Goal: Task Accomplishment & Management: Use online tool/utility

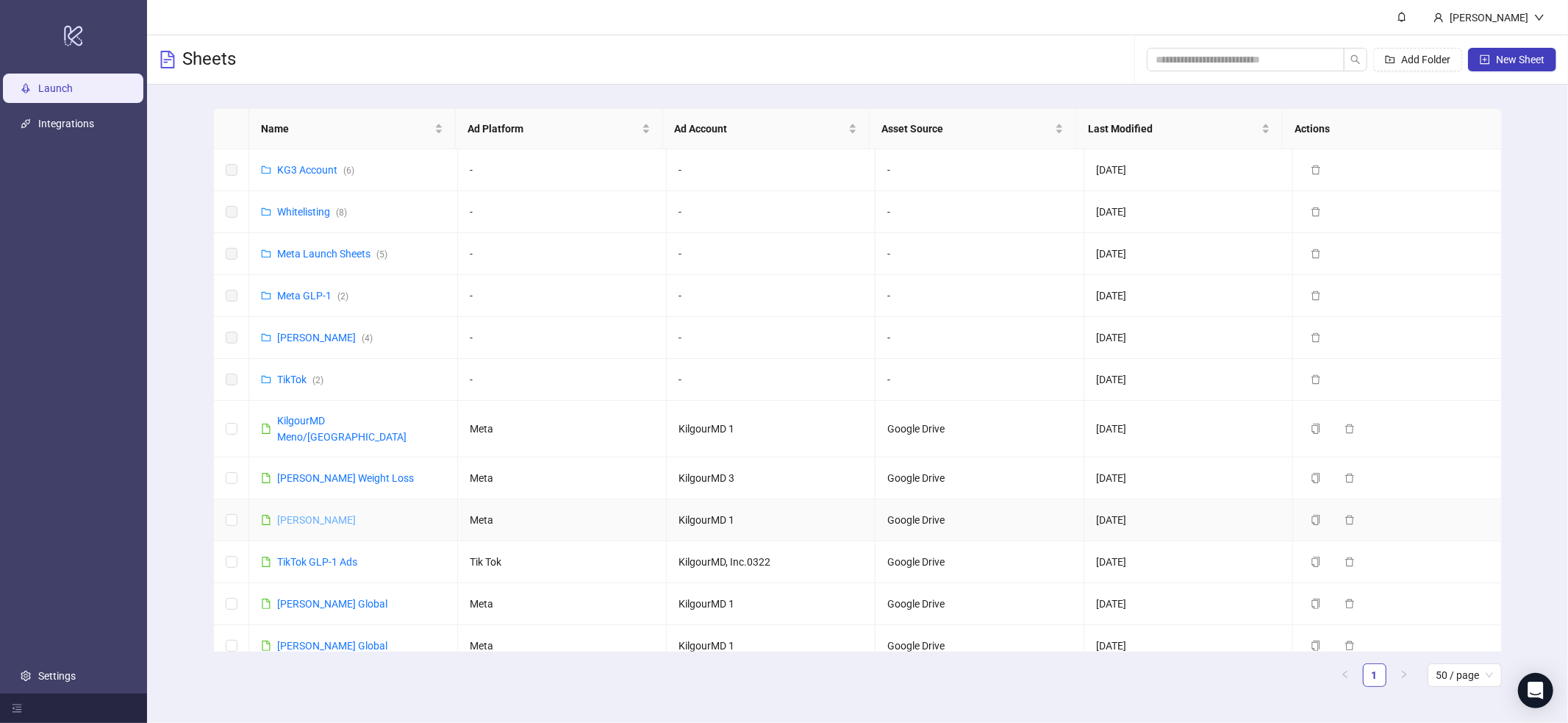
click at [346, 514] on link "[PERSON_NAME]" at bounding box center [316, 520] width 78 height 12
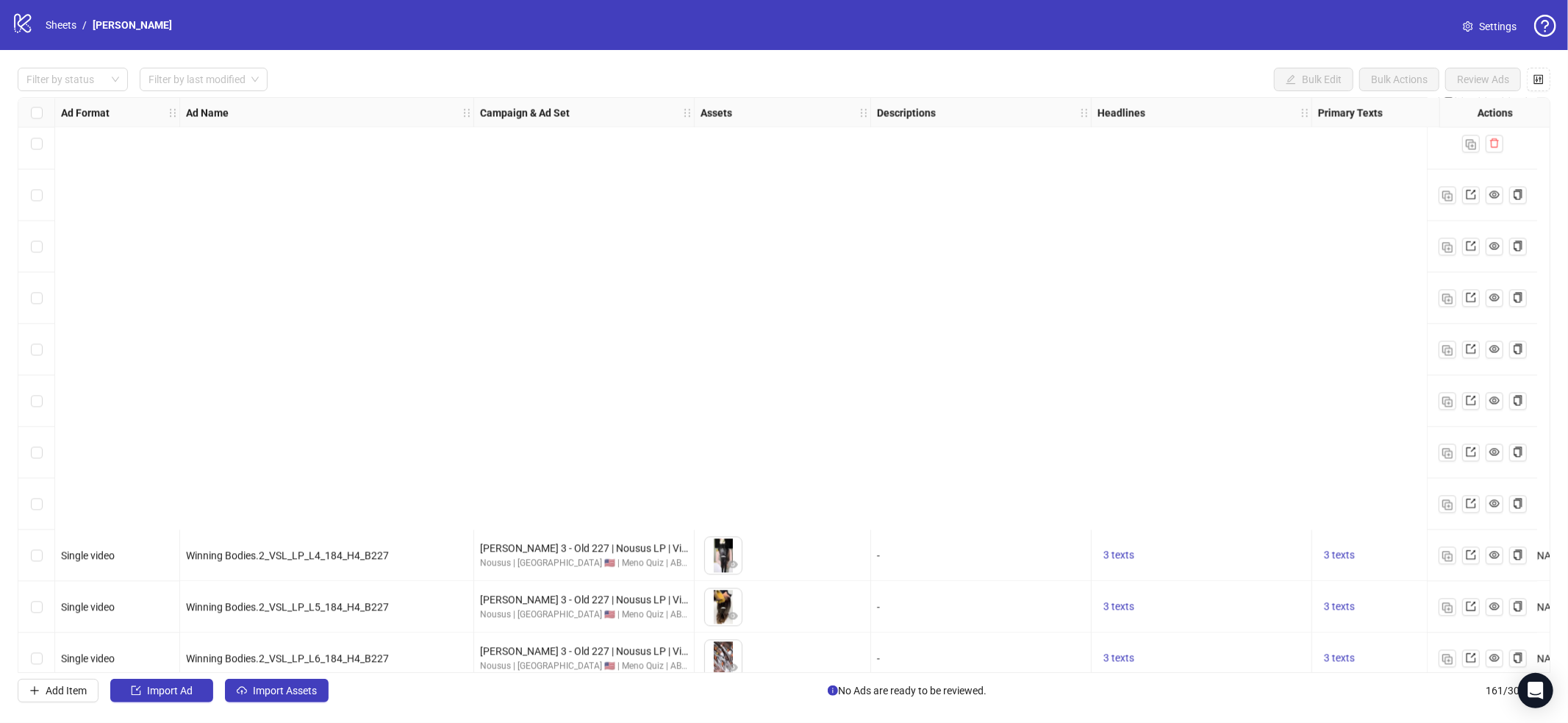
scroll to position [7745, 0]
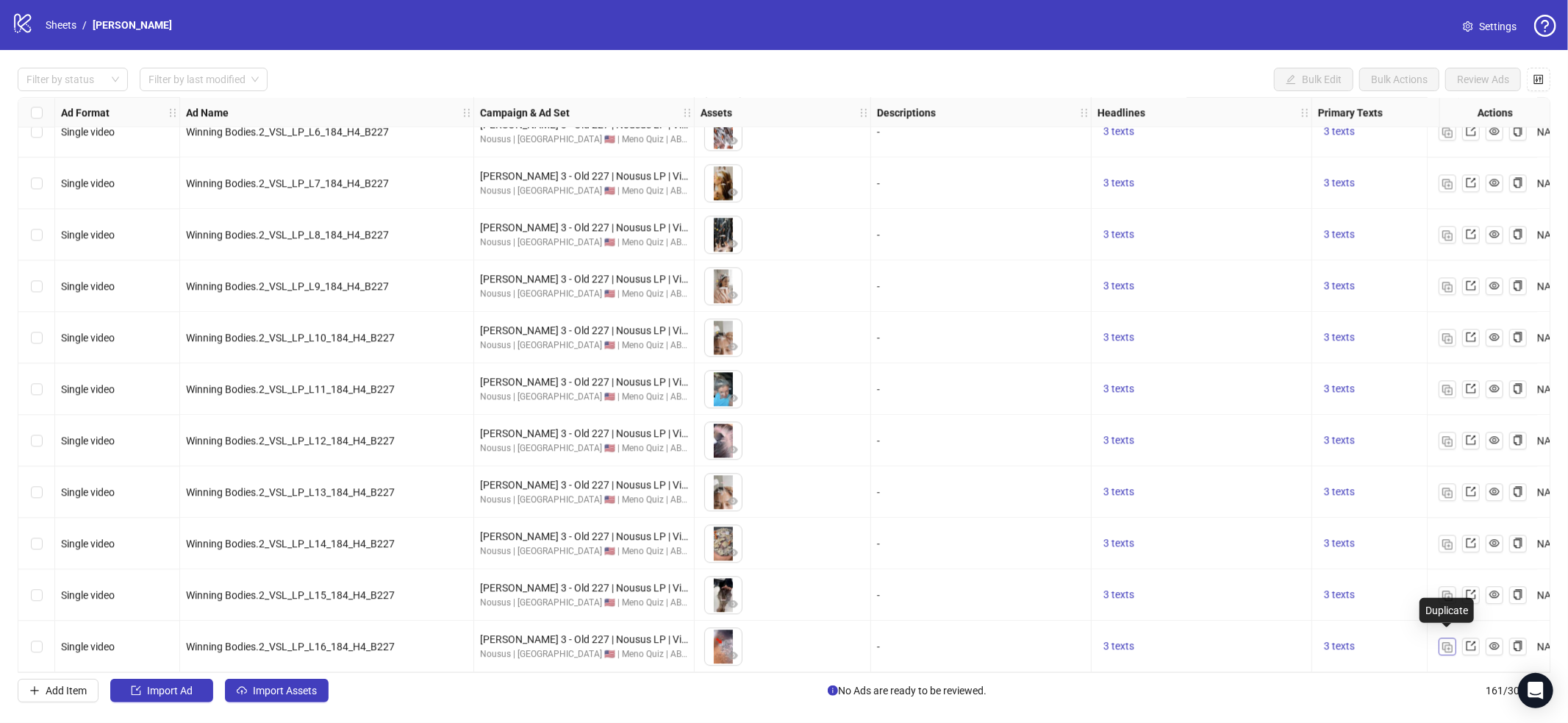
click at [1447, 643] on img "button" at bounding box center [1447, 647] width 10 height 10
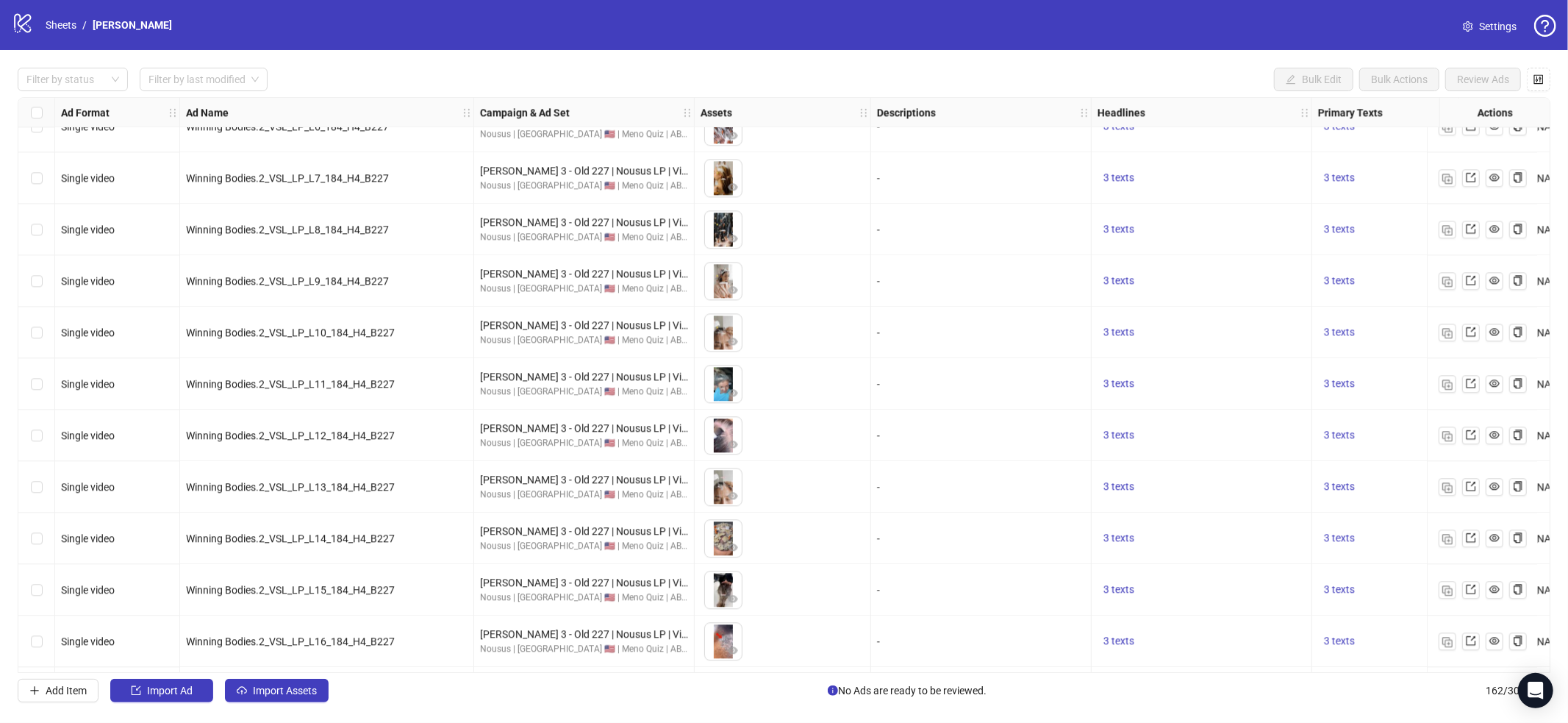
scroll to position [7797, 0]
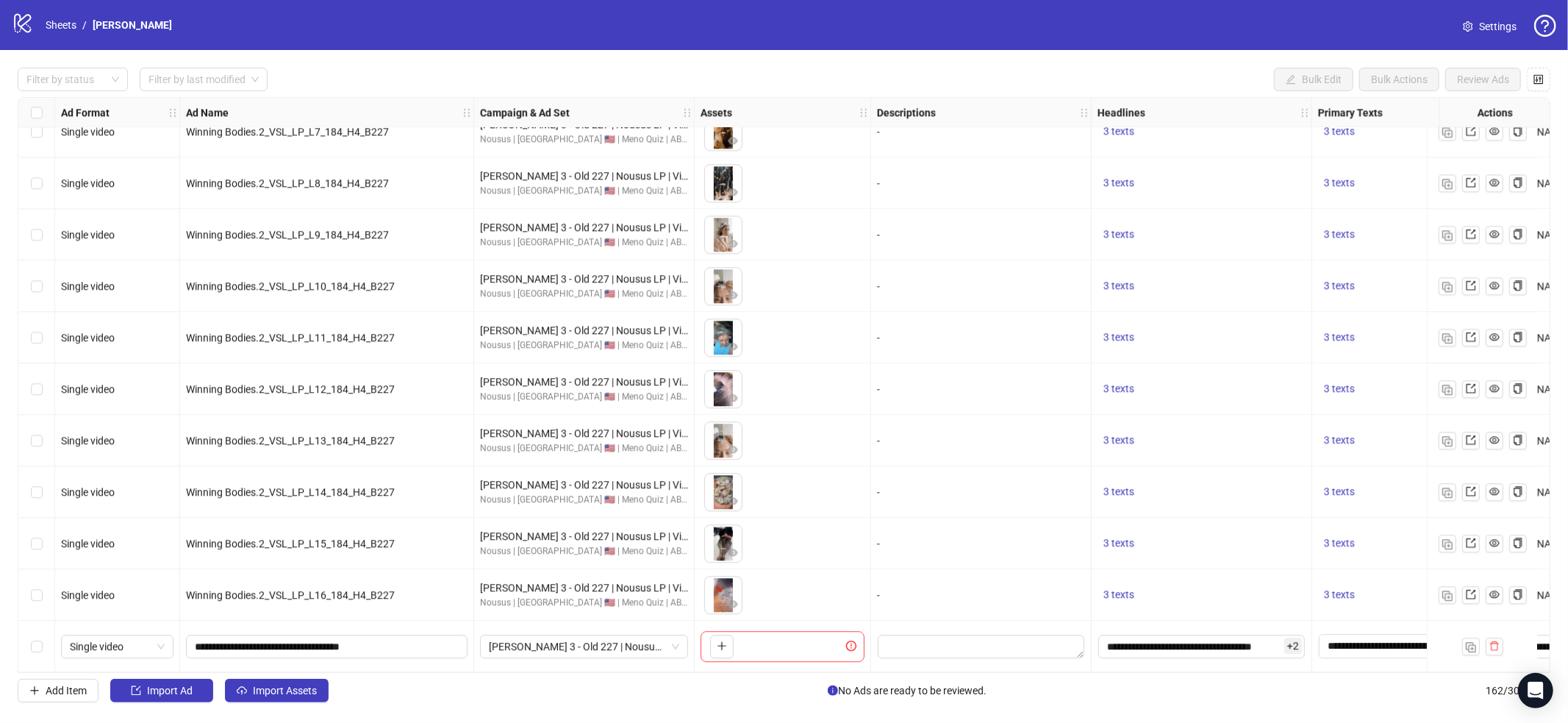
click at [329, 701] on div "Add Item Import Ad Import Assets" at bounding box center [173, 690] width 311 height 24
click at [308, 699] on button "Import Assets" at bounding box center [277, 690] width 104 height 24
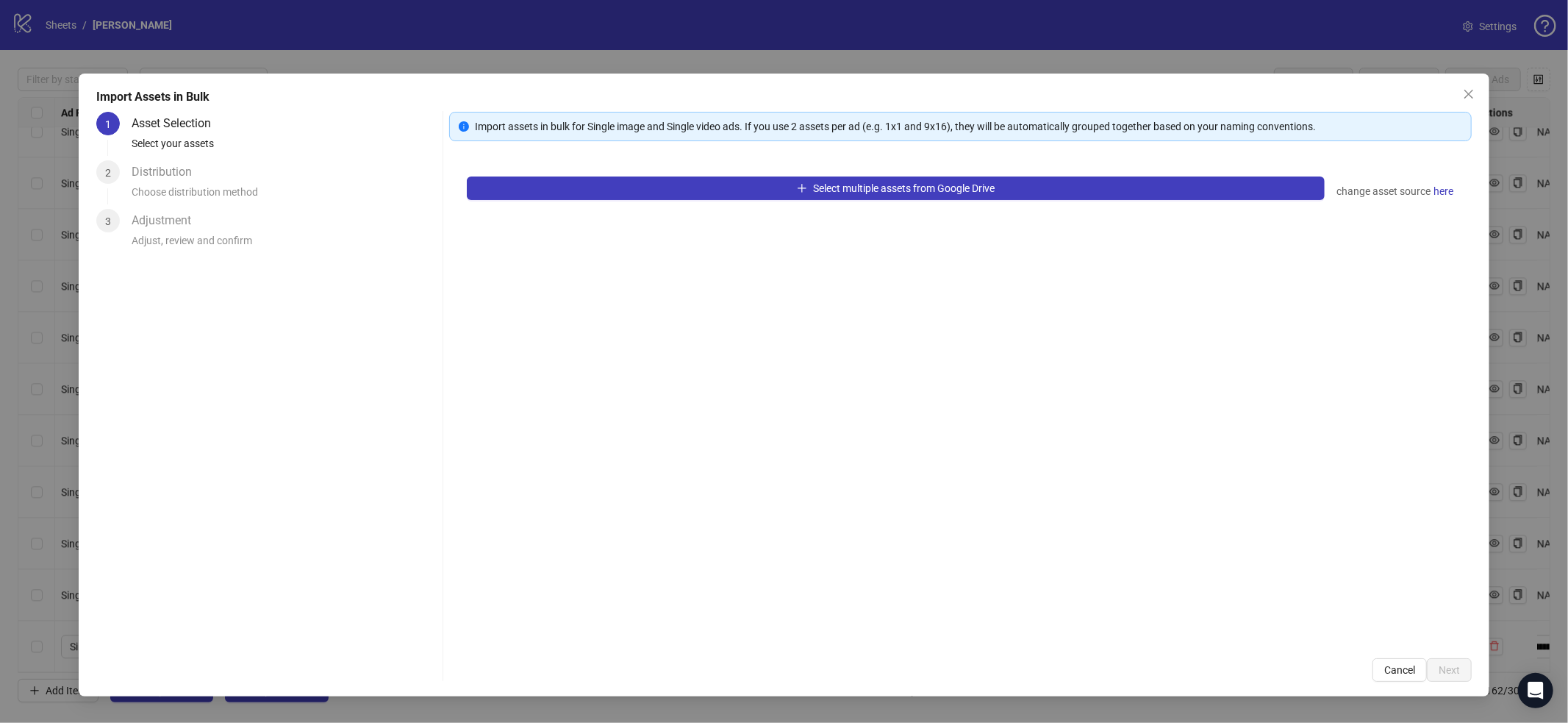
click at [677, 208] on div "Select multiple assets from Google Drive change asset source here" at bounding box center [960, 399] width 1022 height 482
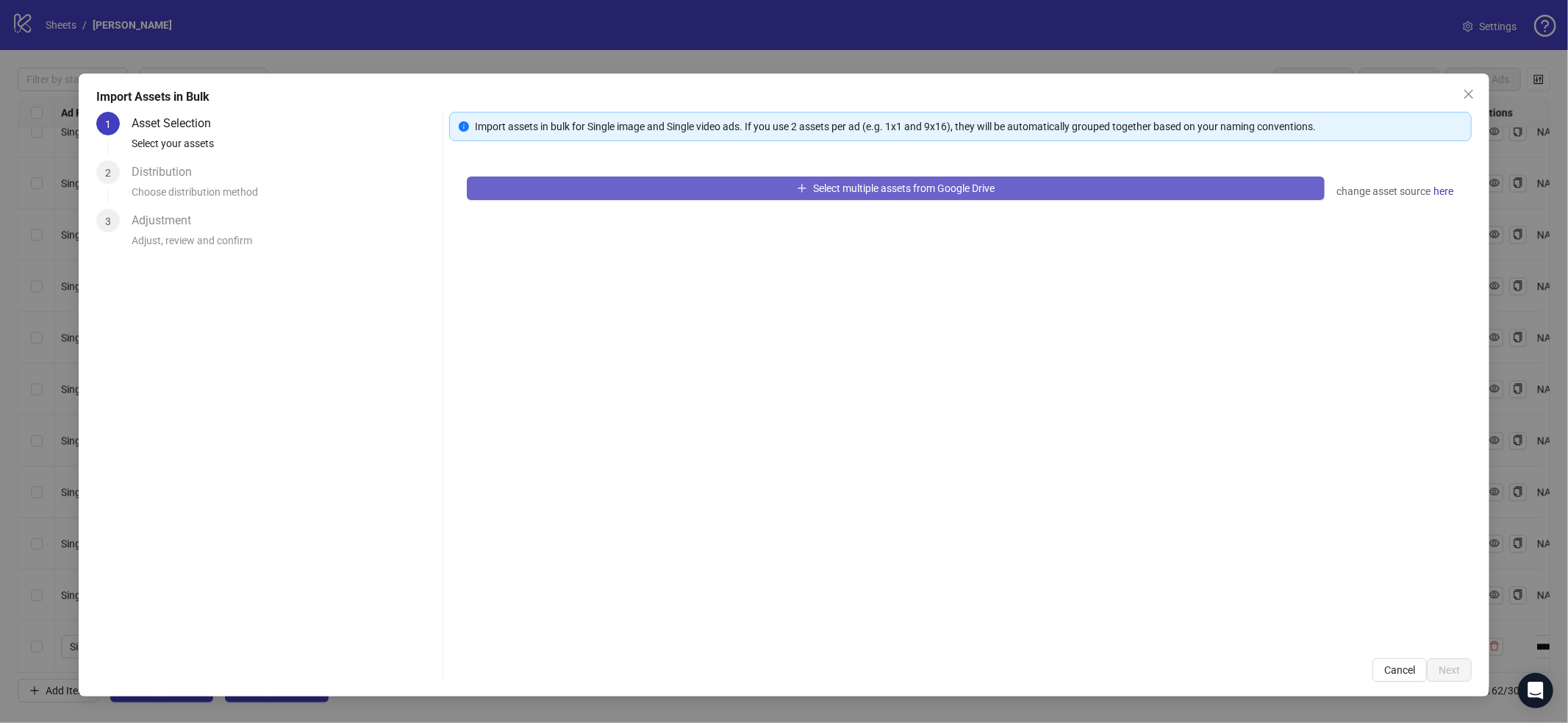
click at [686, 199] on button "Select multiple assets from Google Drive" at bounding box center [895, 188] width 858 height 24
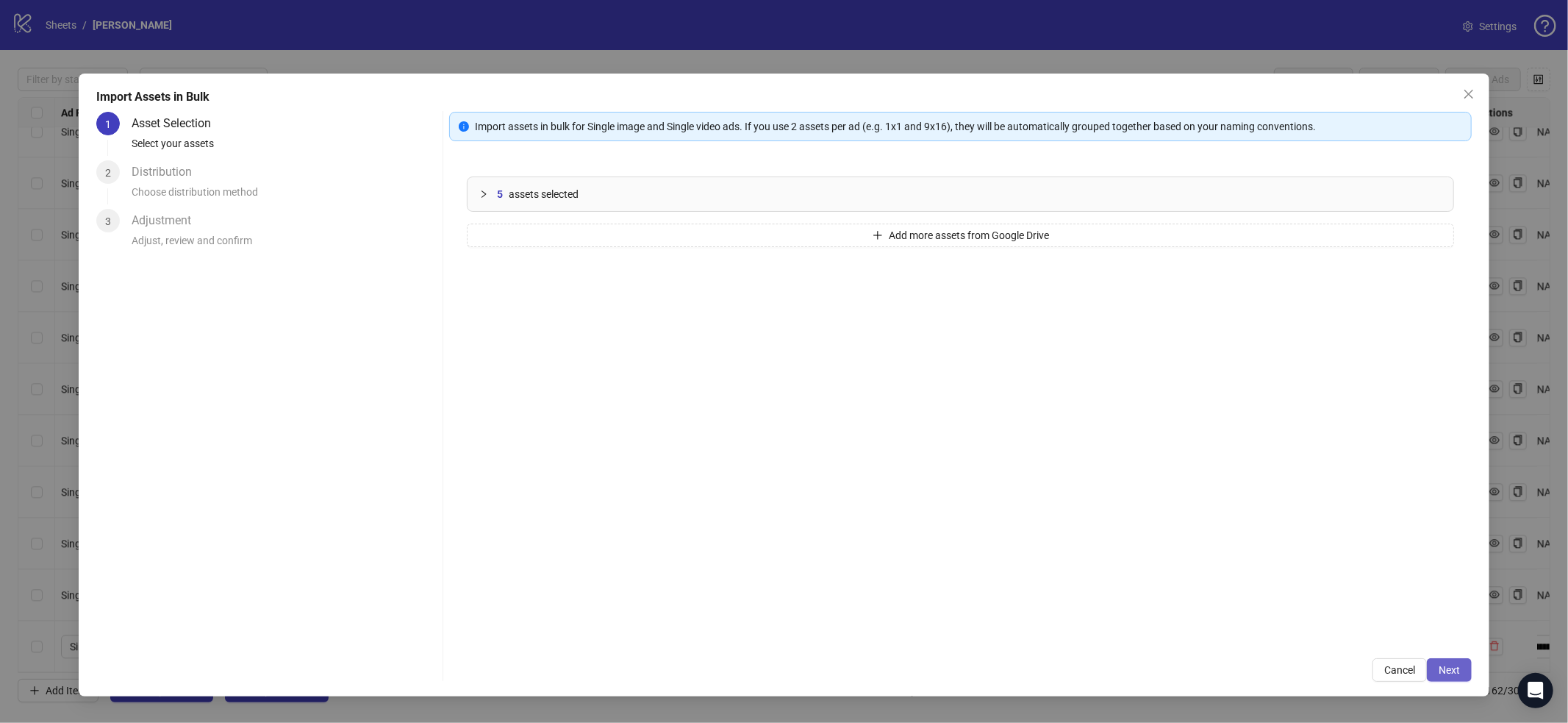
click at [1450, 672] on span "Next" at bounding box center [1448, 670] width 21 height 12
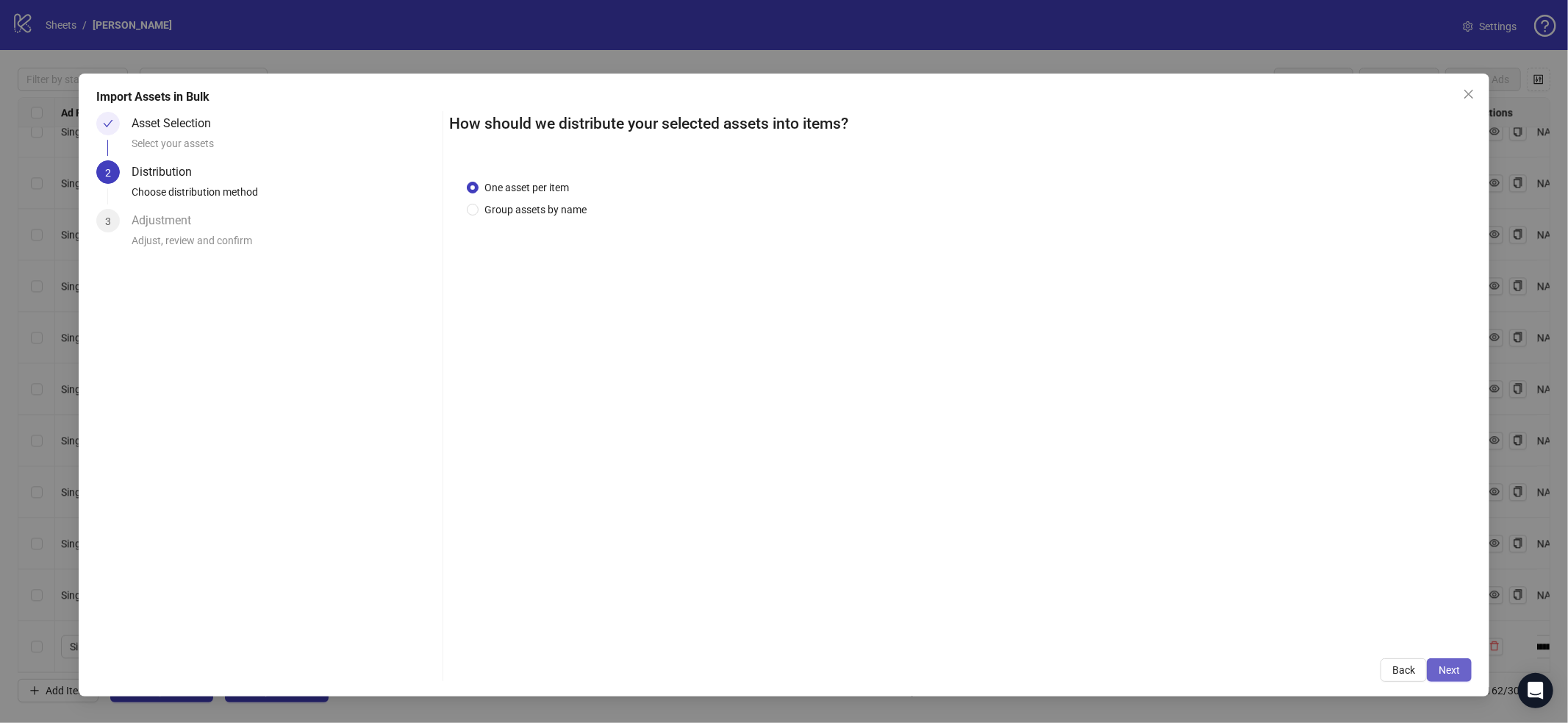
click at [1431, 657] on div "How should we distribute your selected assets into items? One asset per item Gr…" at bounding box center [960, 396] width 1022 height 569
click at [1432, 661] on button "Next" at bounding box center [1448, 670] width 45 height 24
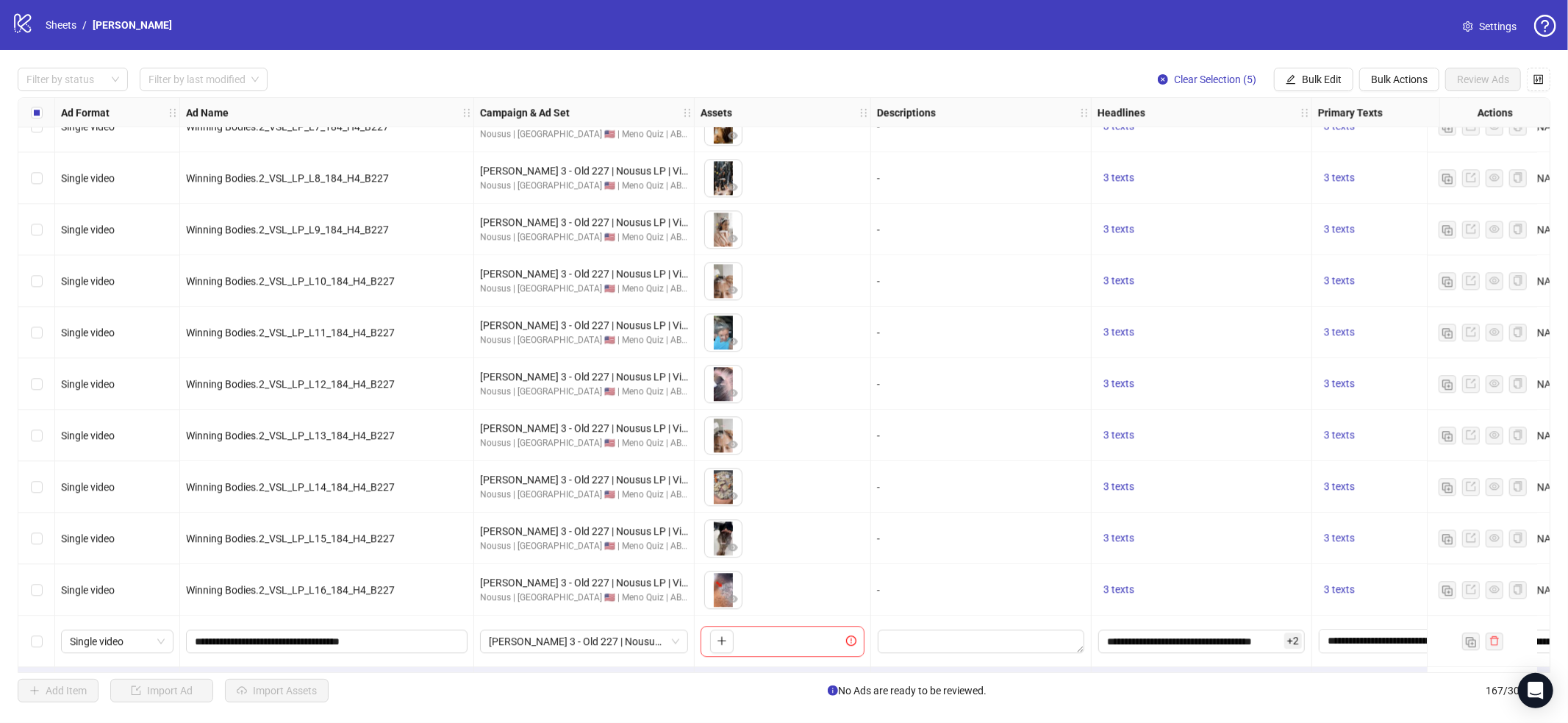
scroll to position [8054, 0]
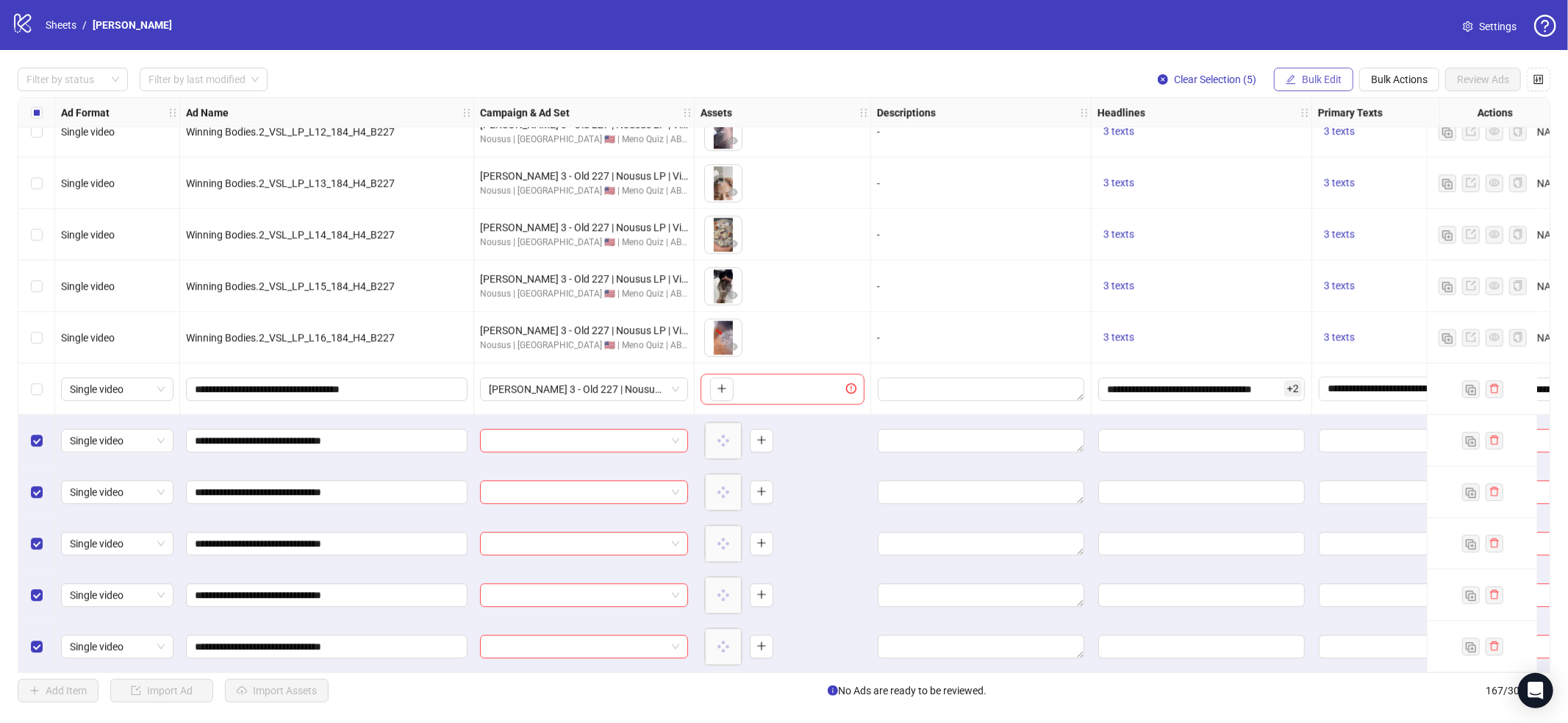
click at [1334, 85] on button "Bulk Edit" at bounding box center [1313, 79] width 79 height 24
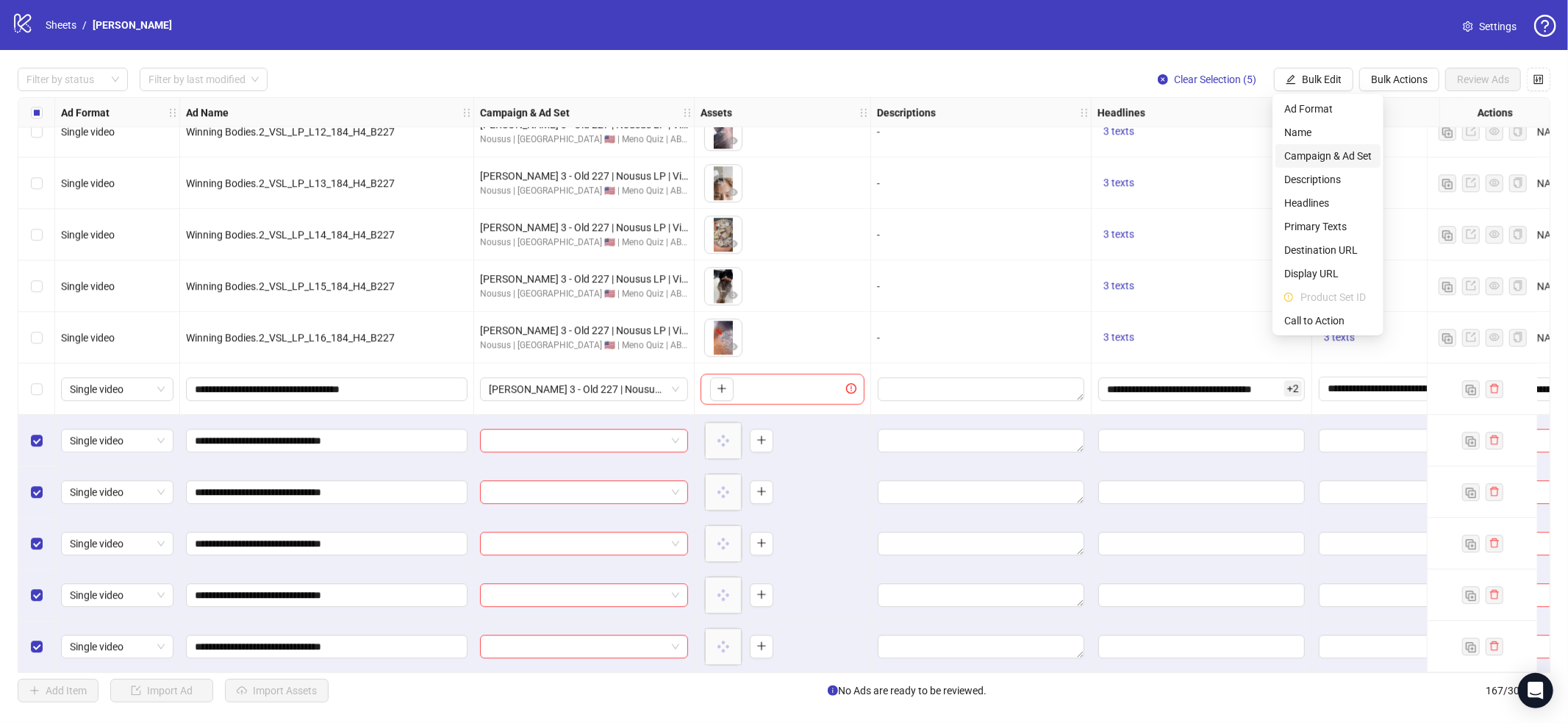
click at [1315, 157] on span "Campaign & Ad Set" at bounding box center [1328, 155] width 88 height 16
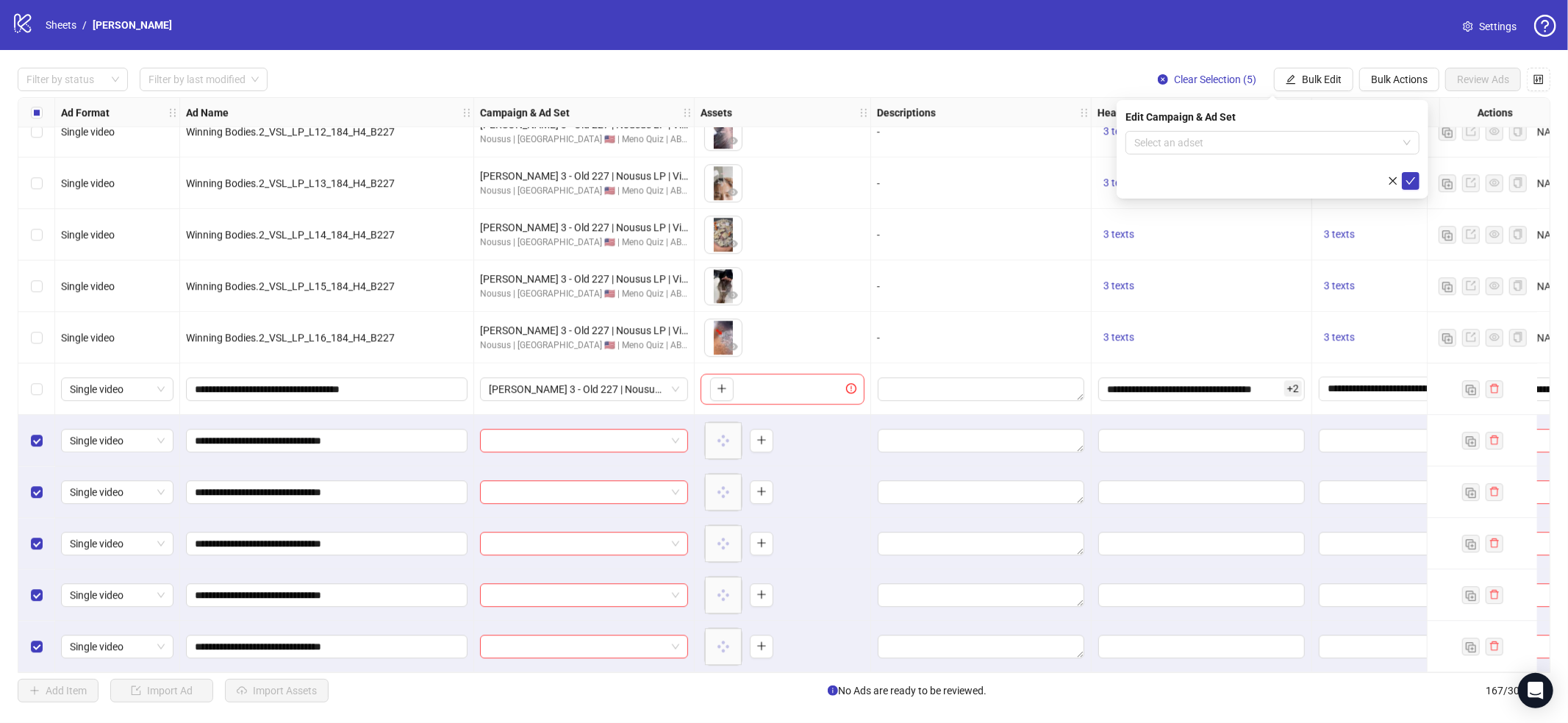
click at [1280, 155] on form "Select an adset" at bounding box center [1272, 160] width 294 height 59
click at [1280, 148] on input "search" at bounding box center [1266, 143] width 263 height 22
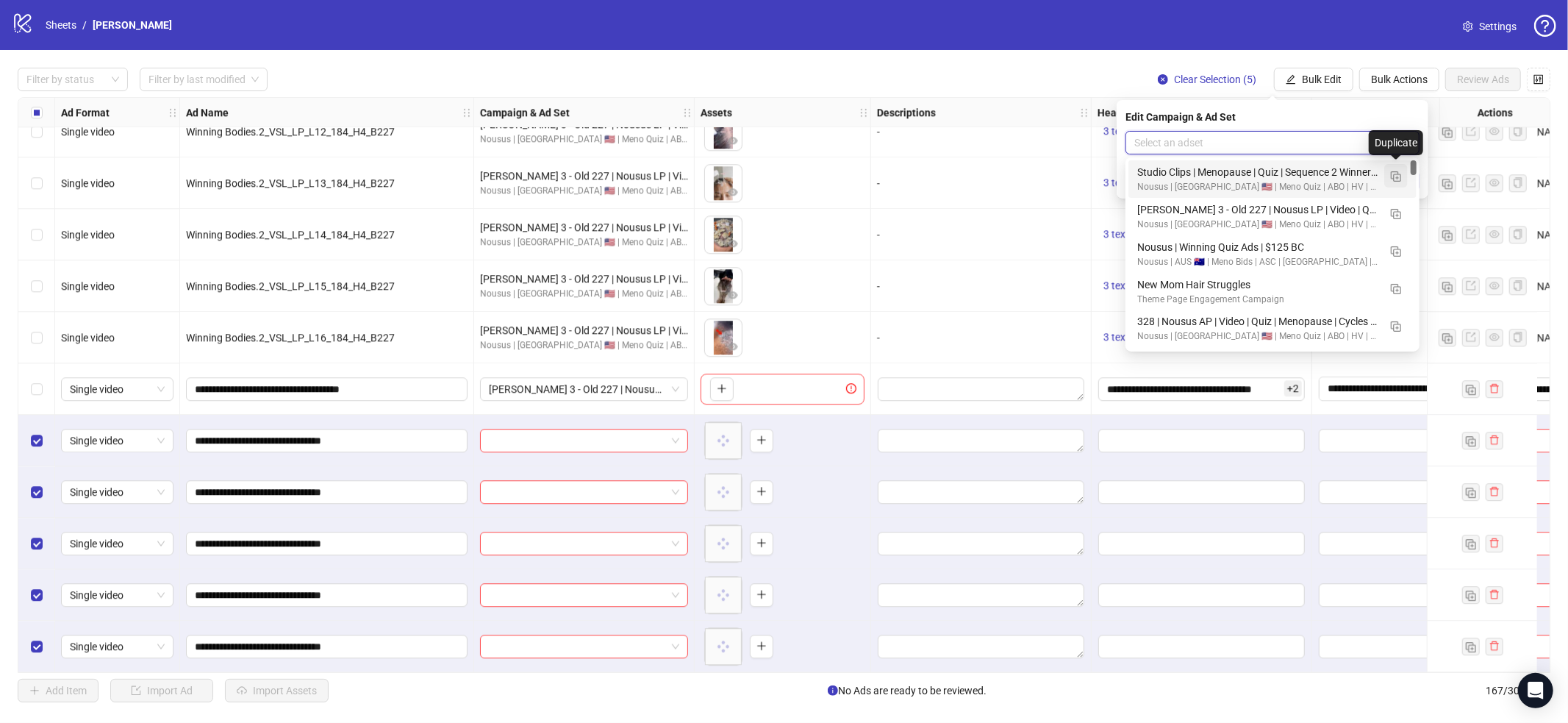
click at [1393, 177] on img "button" at bounding box center [1396, 176] width 10 height 10
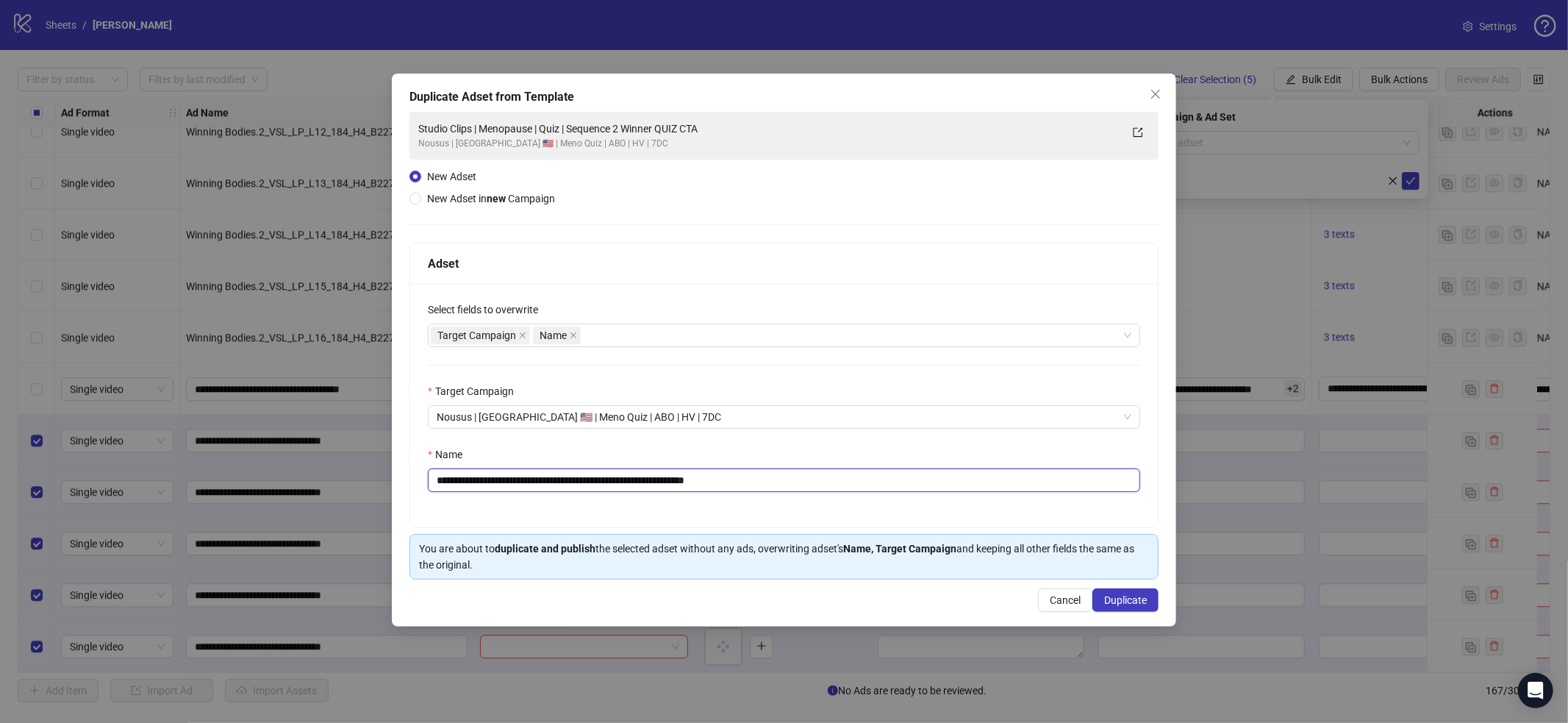
click at [926, 478] on input "**********" at bounding box center [784, 480] width 712 height 24
paste input "text"
type input "**********"
click at [1138, 602] on span "Duplicate" at bounding box center [1125, 600] width 43 height 12
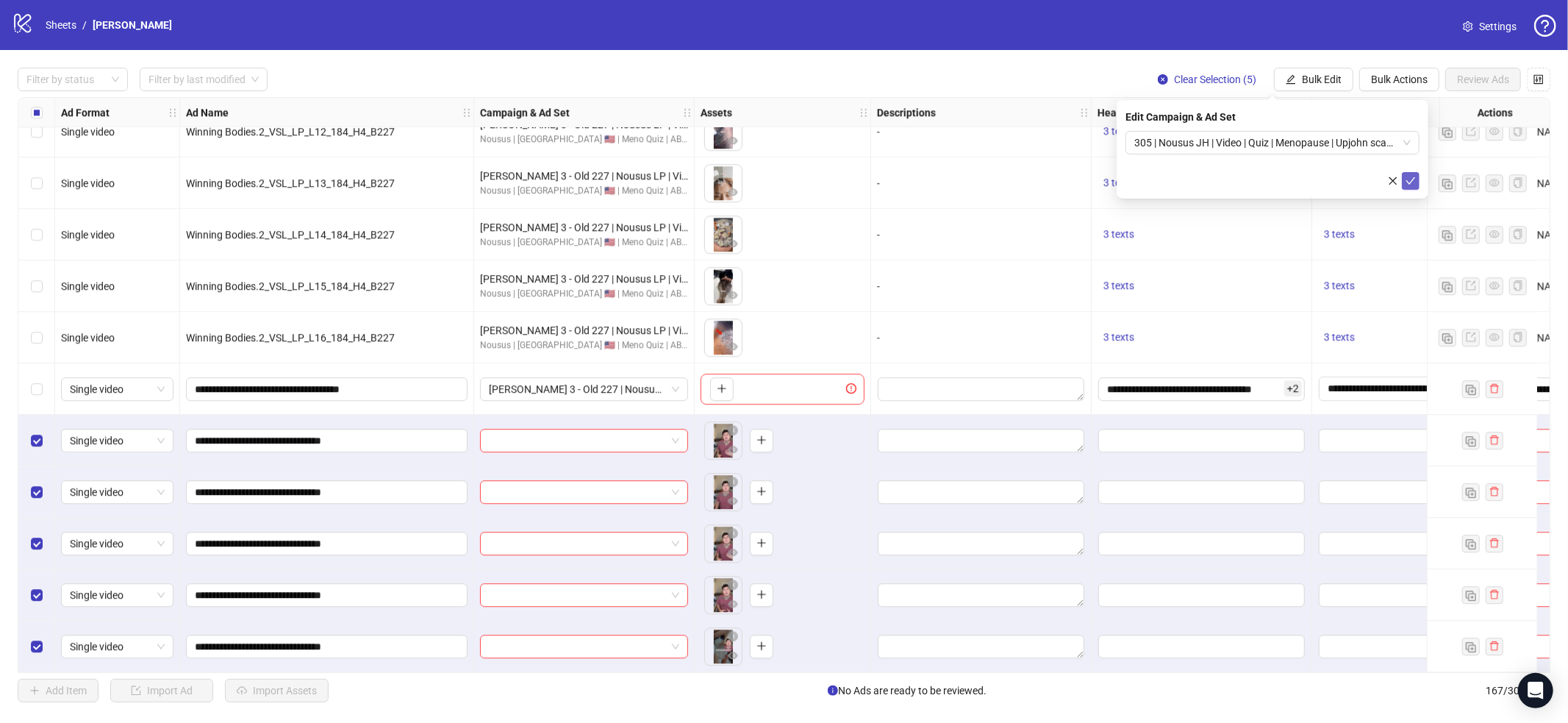
click at [1409, 184] on icon "check" at bounding box center [1410, 181] width 10 height 10
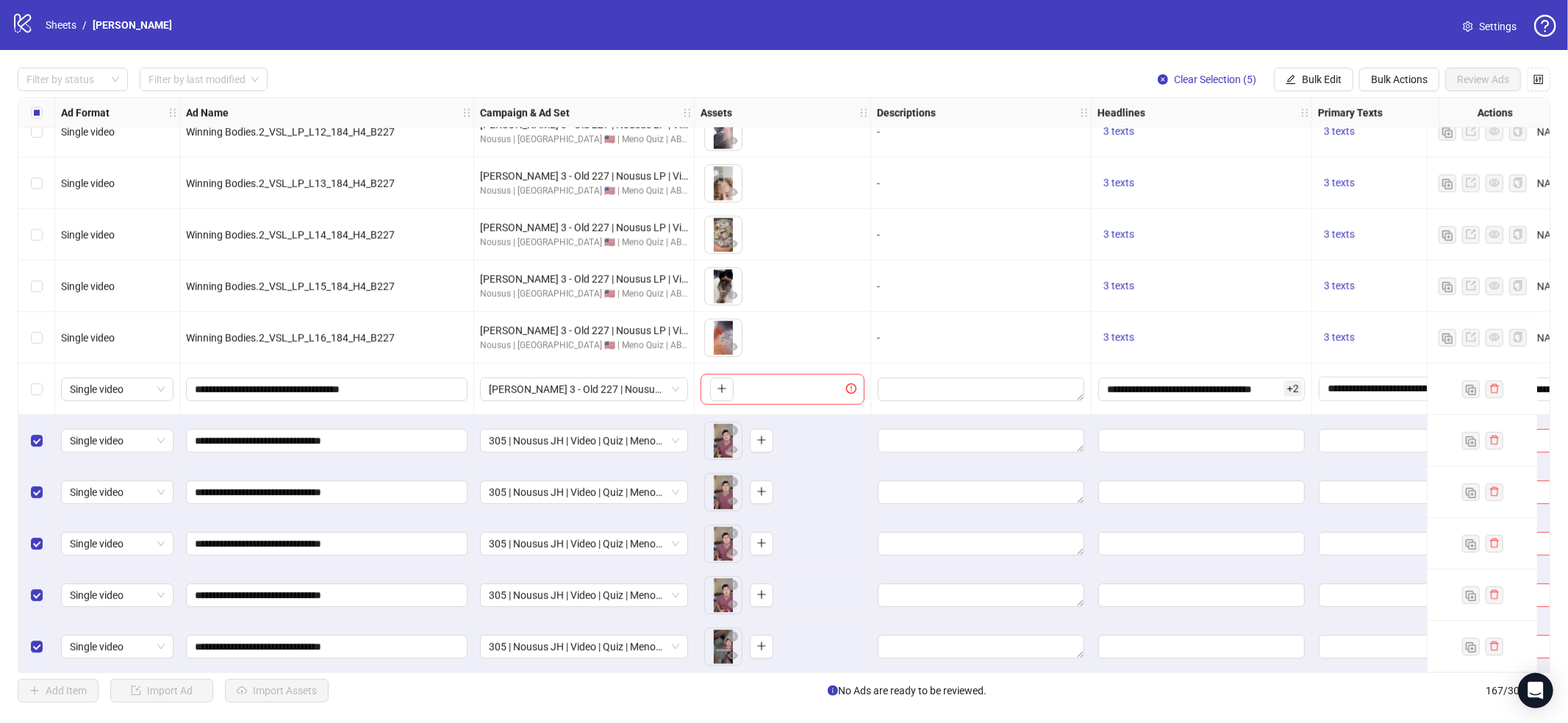
click at [43, 105] on div "Select all rows" at bounding box center [37, 112] width 37 height 30
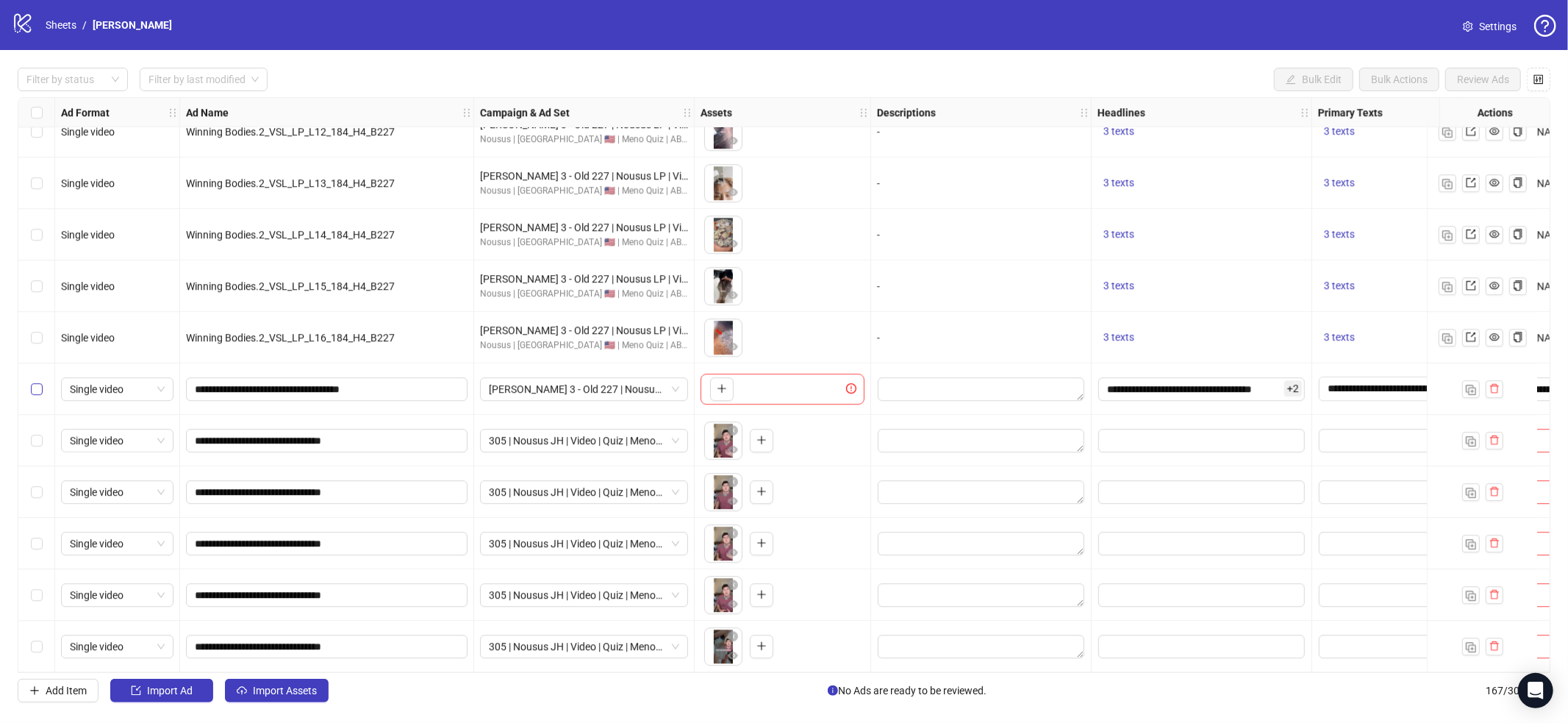
click at [40, 375] on div "Select row 162" at bounding box center [37, 388] width 37 height 51
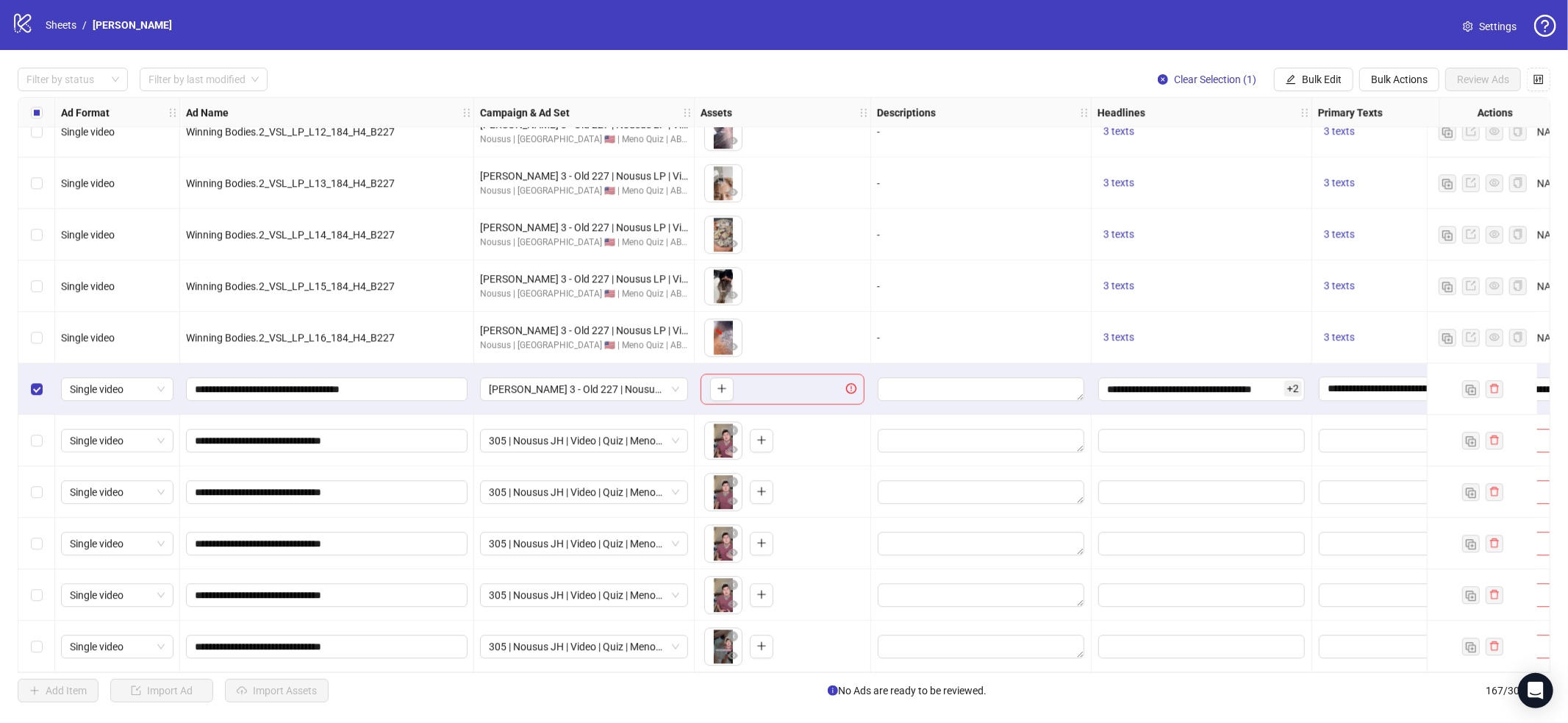
click at [41, 647] on label "Select row 167" at bounding box center [37, 645] width 12 height 16
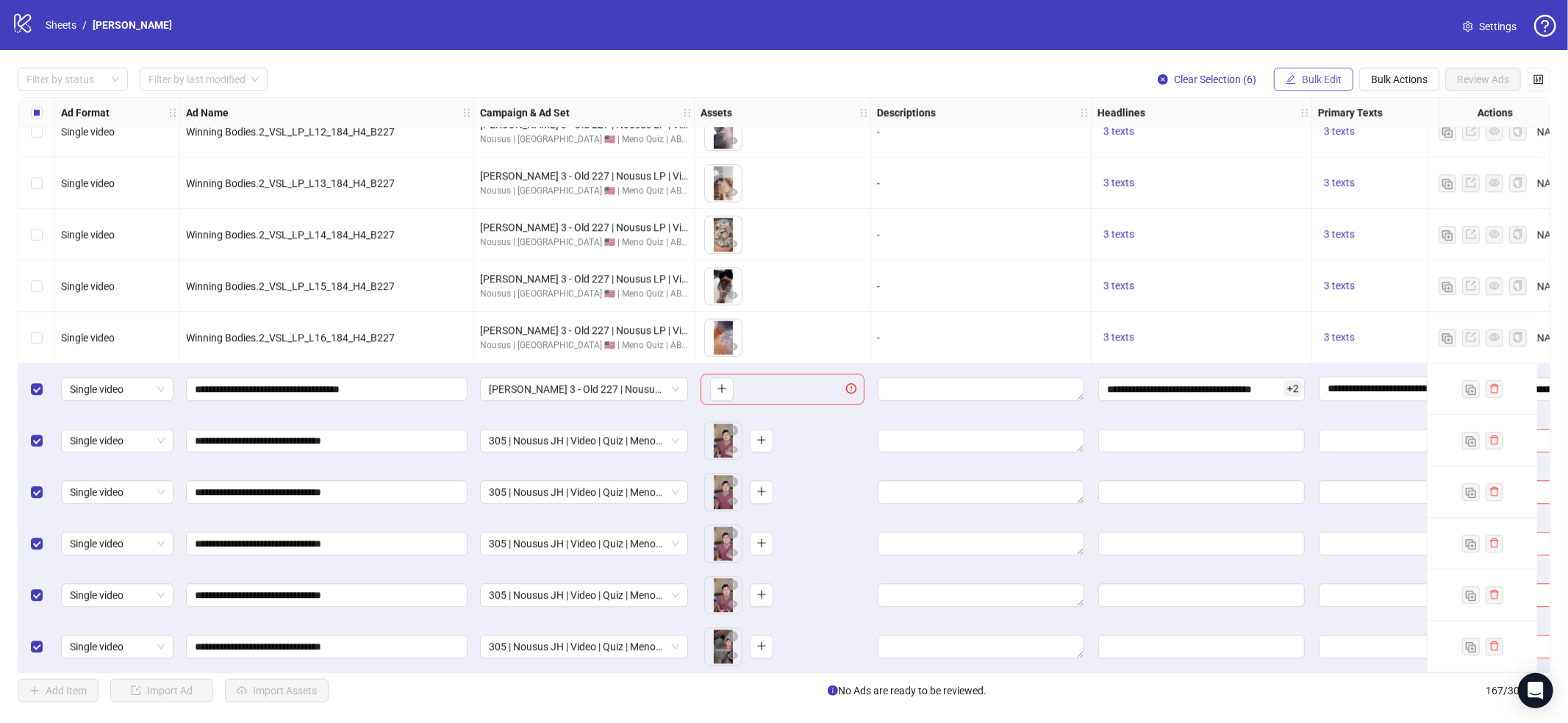
click at [1309, 84] on span "Bulk Edit" at bounding box center [1321, 79] width 40 height 12
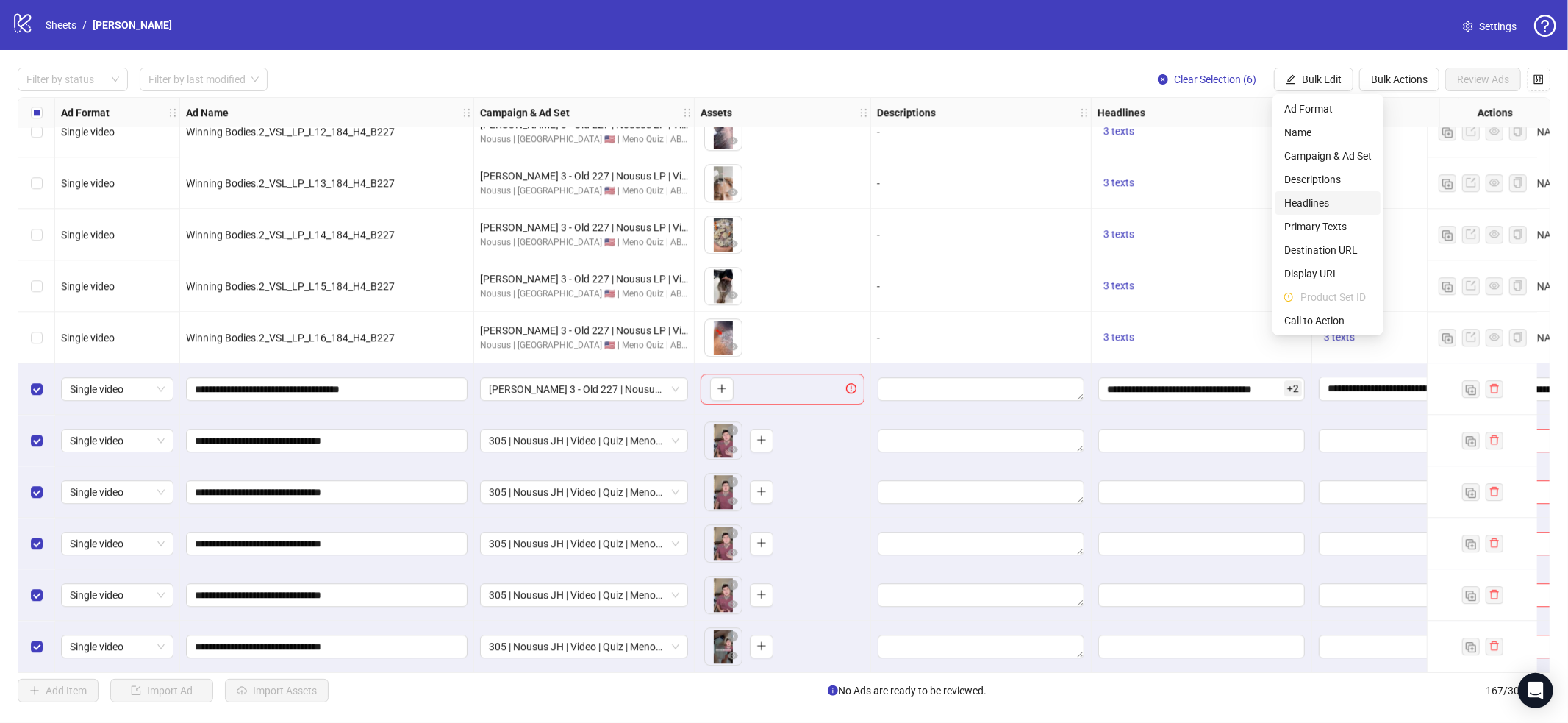
click at [1312, 199] on span "Headlines" at bounding box center [1328, 202] width 88 height 16
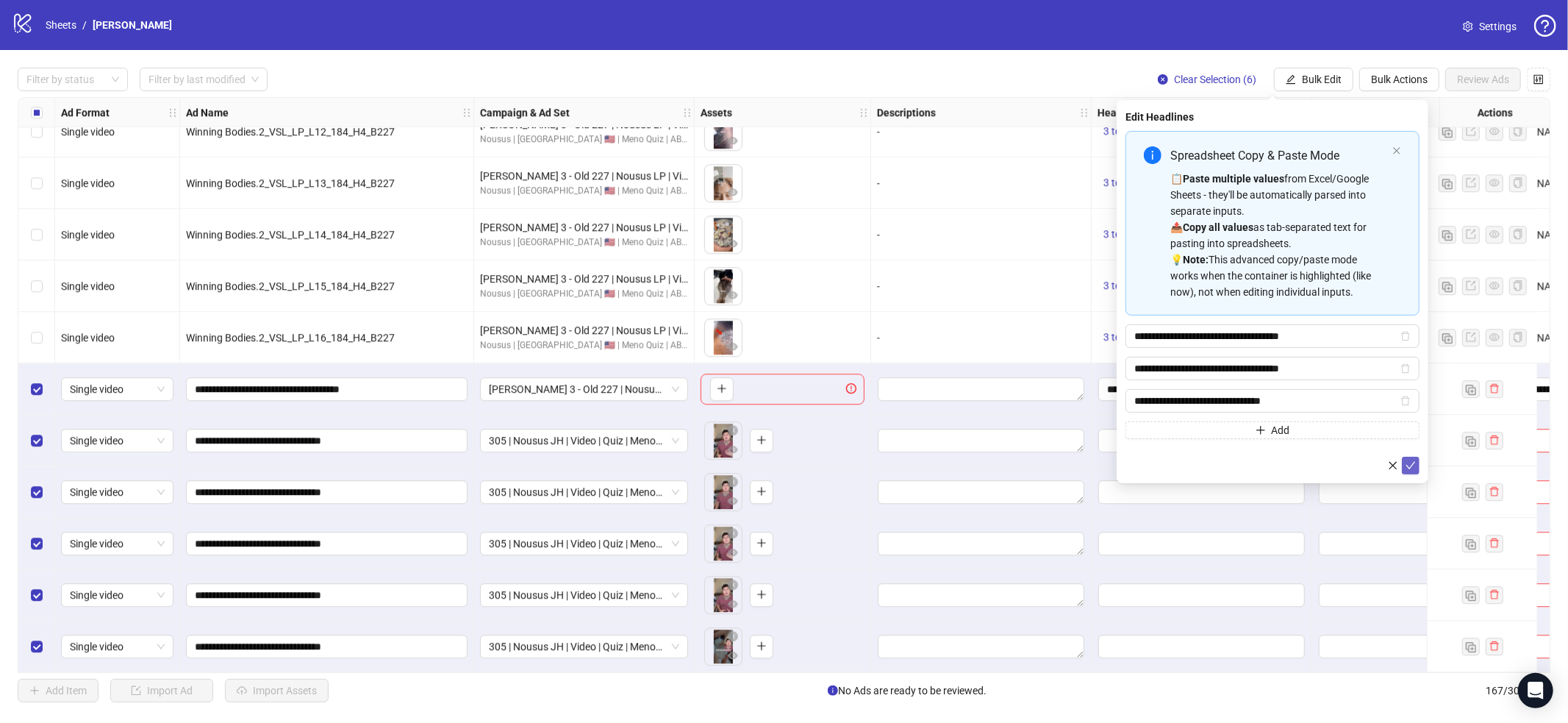
click at [1407, 472] on button "submit" at bounding box center [1410, 465] width 18 height 18
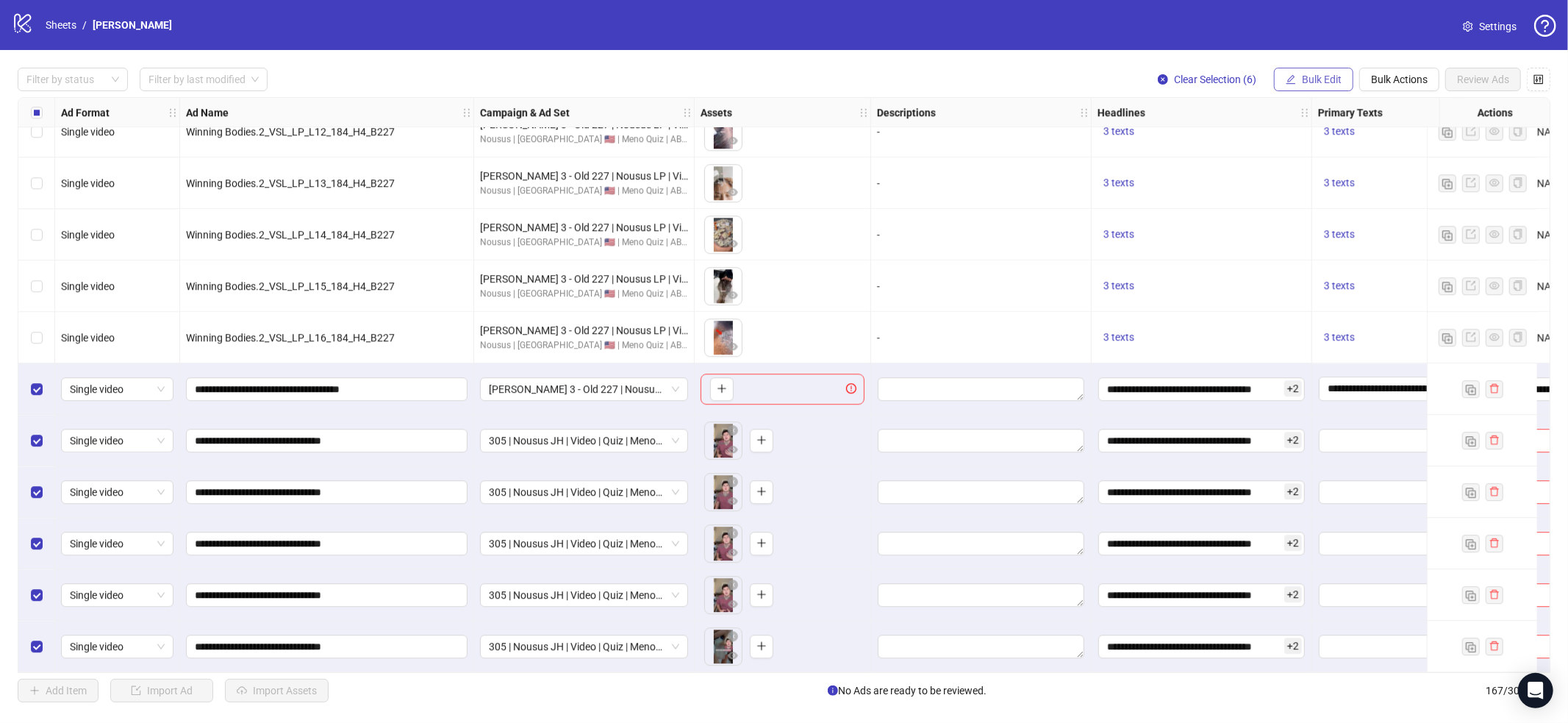
click at [1307, 82] on span "Bulk Edit" at bounding box center [1321, 79] width 40 height 12
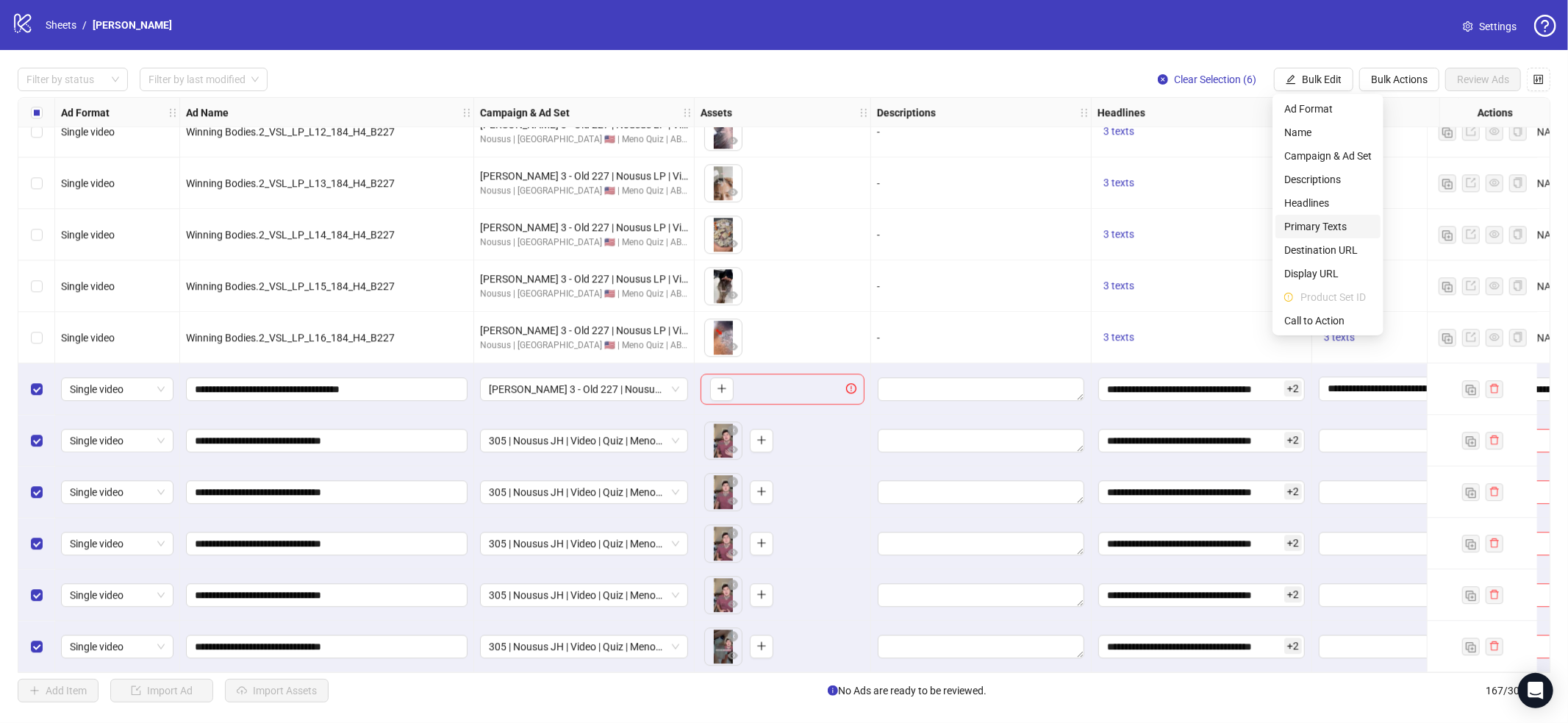
click at [1320, 230] on span "Primary Texts" at bounding box center [1328, 226] width 88 height 16
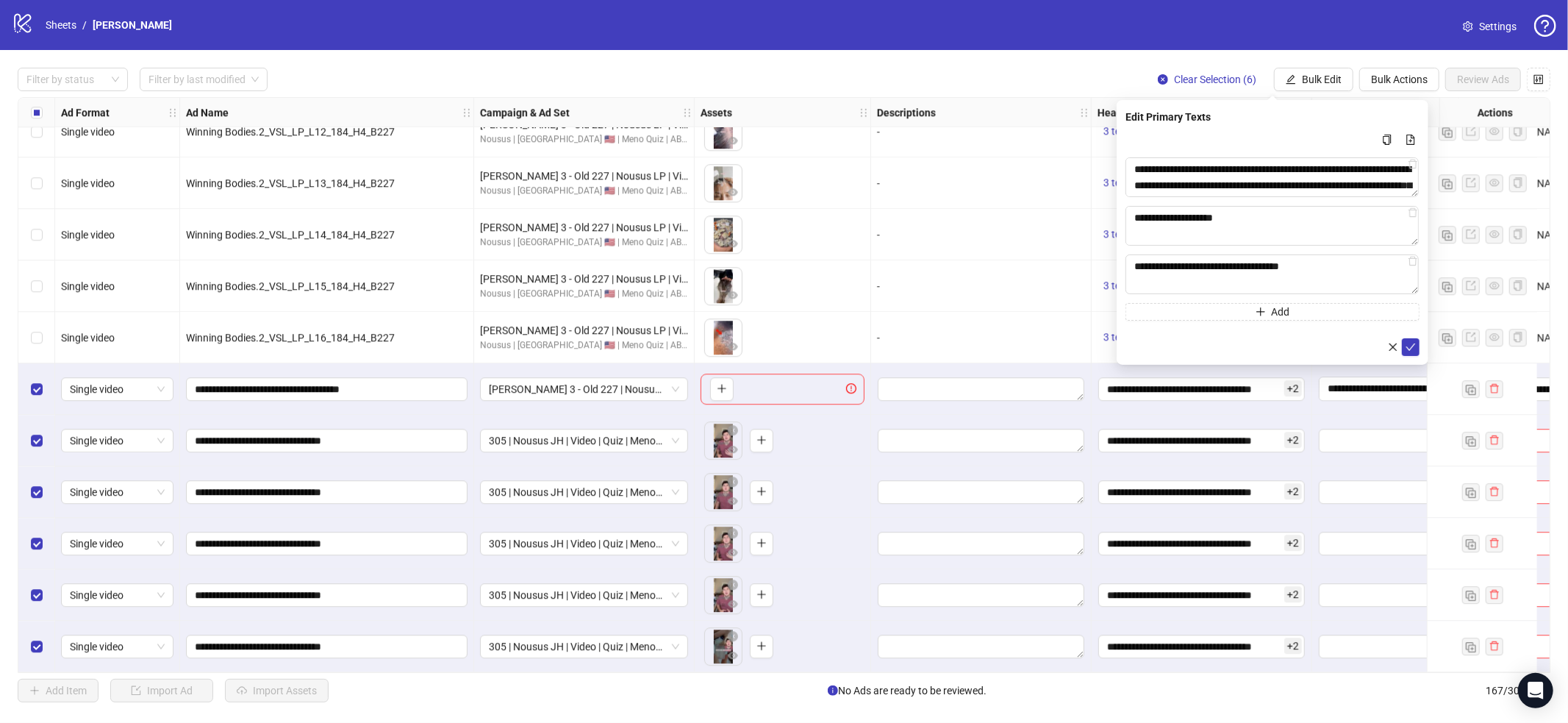
click at [1401, 338] on div at bounding box center [1272, 347] width 294 height 18
click at [1404, 342] on button "submit" at bounding box center [1410, 347] width 18 height 18
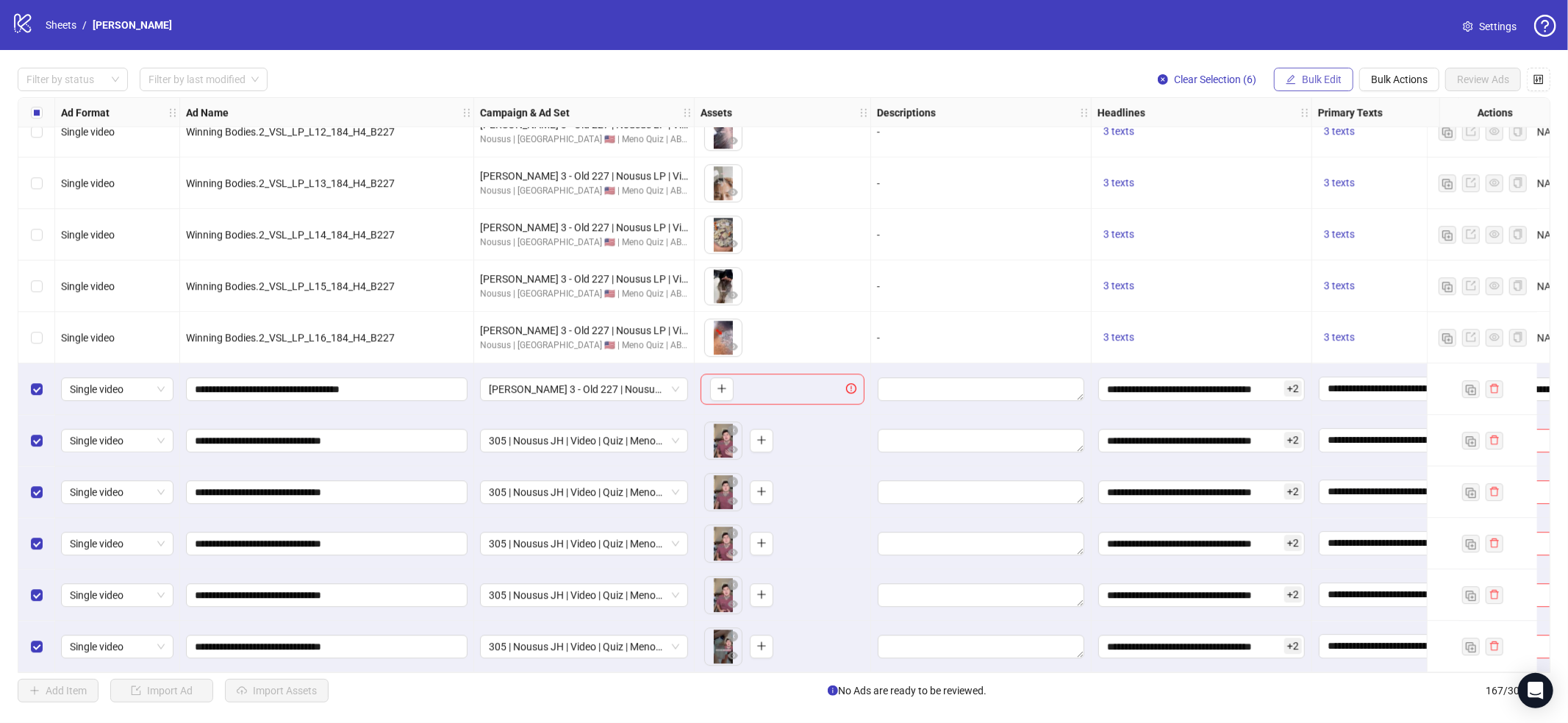
click at [1306, 79] on span "Bulk Edit" at bounding box center [1321, 79] width 40 height 12
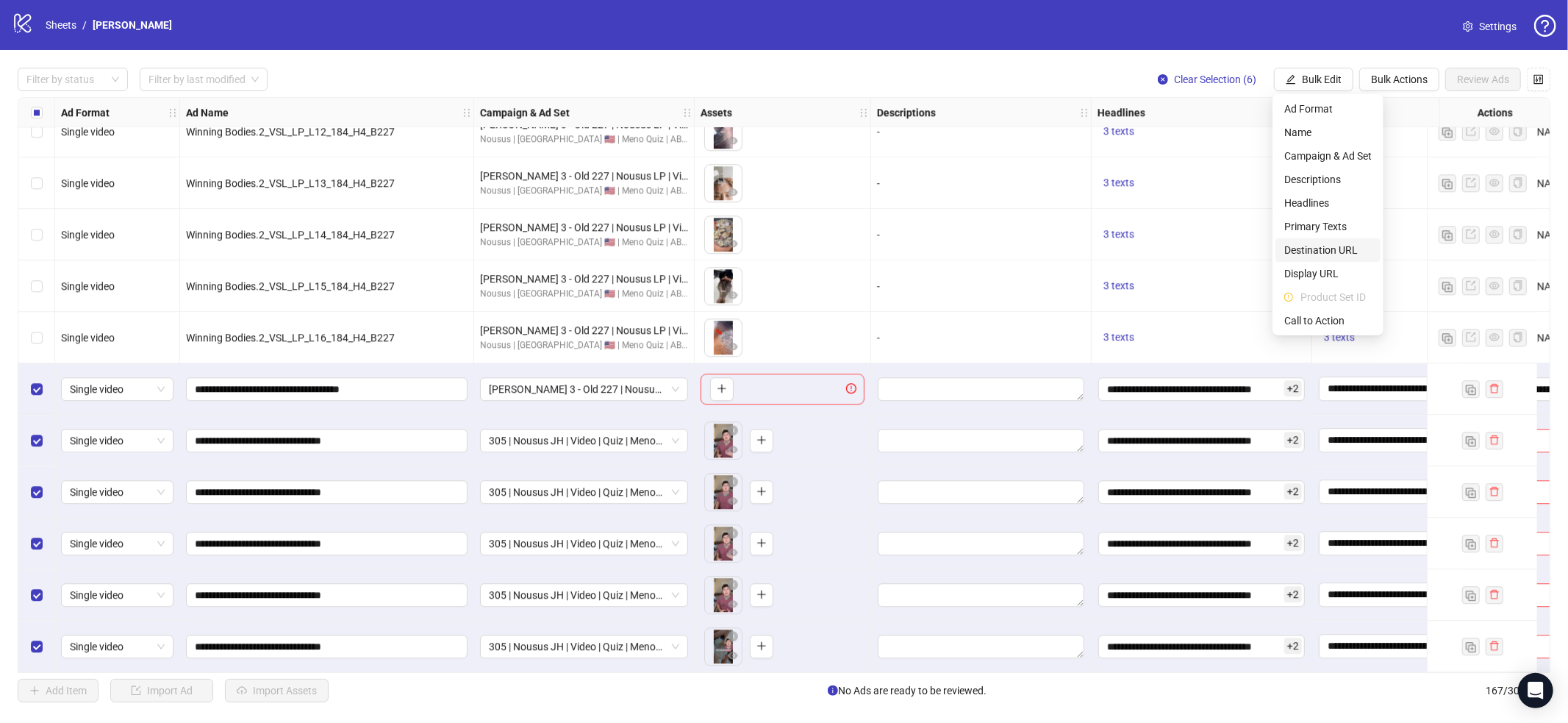
click at [1324, 246] on span "Destination URL" at bounding box center [1328, 250] width 88 height 16
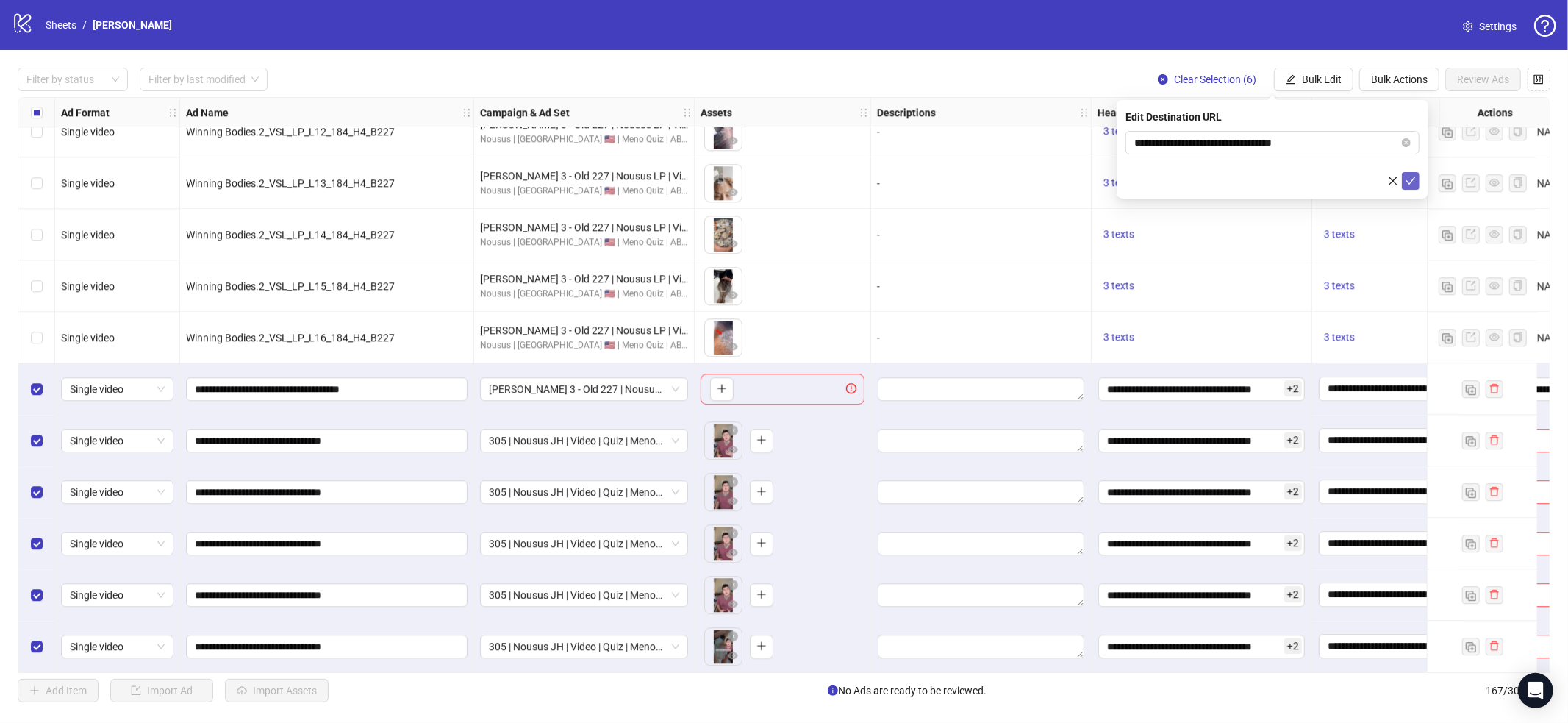
click at [1413, 183] on icon "check" at bounding box center [1410, 181] width 10 height 10
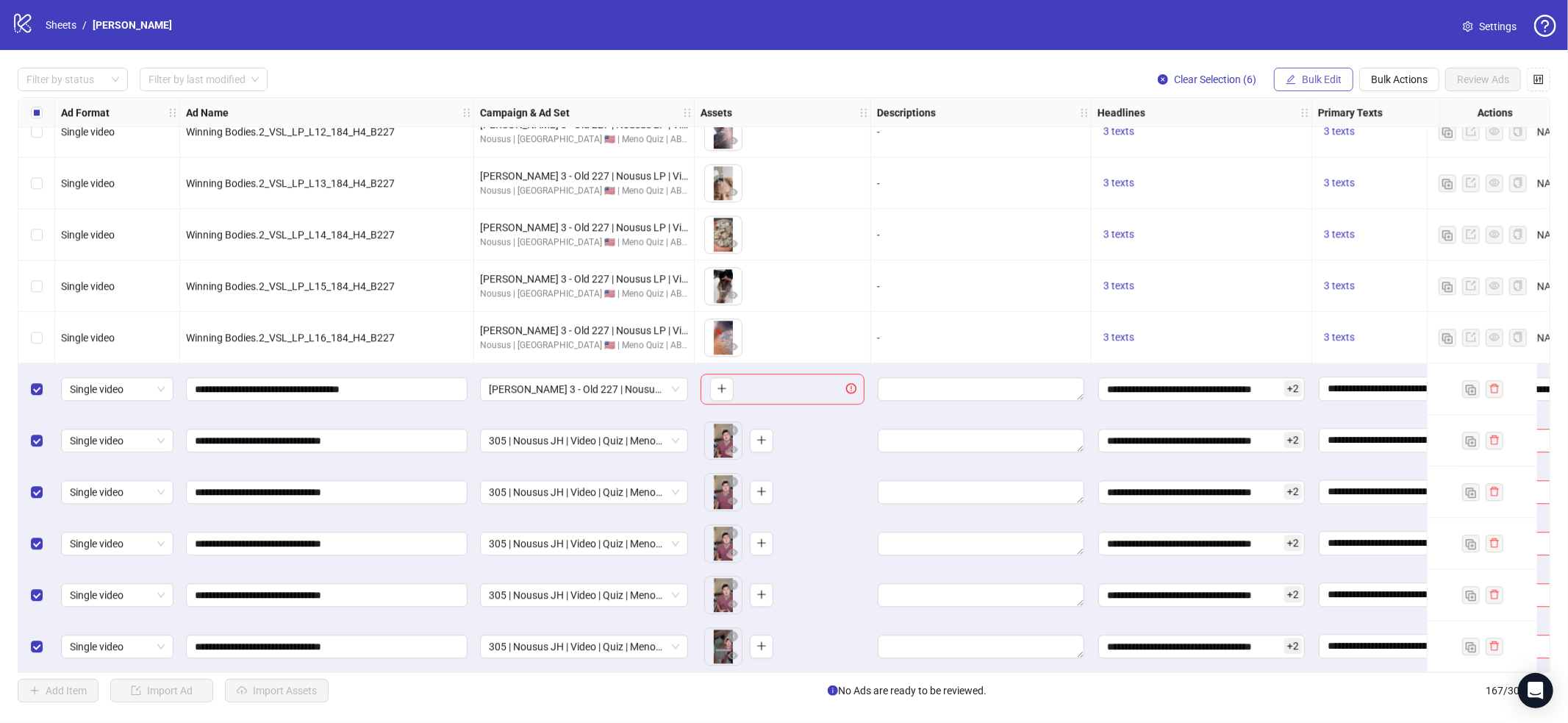
click at [1312, 78] on span "Bulk Edit" at bounding box center [1321, 79] width 40 height 12
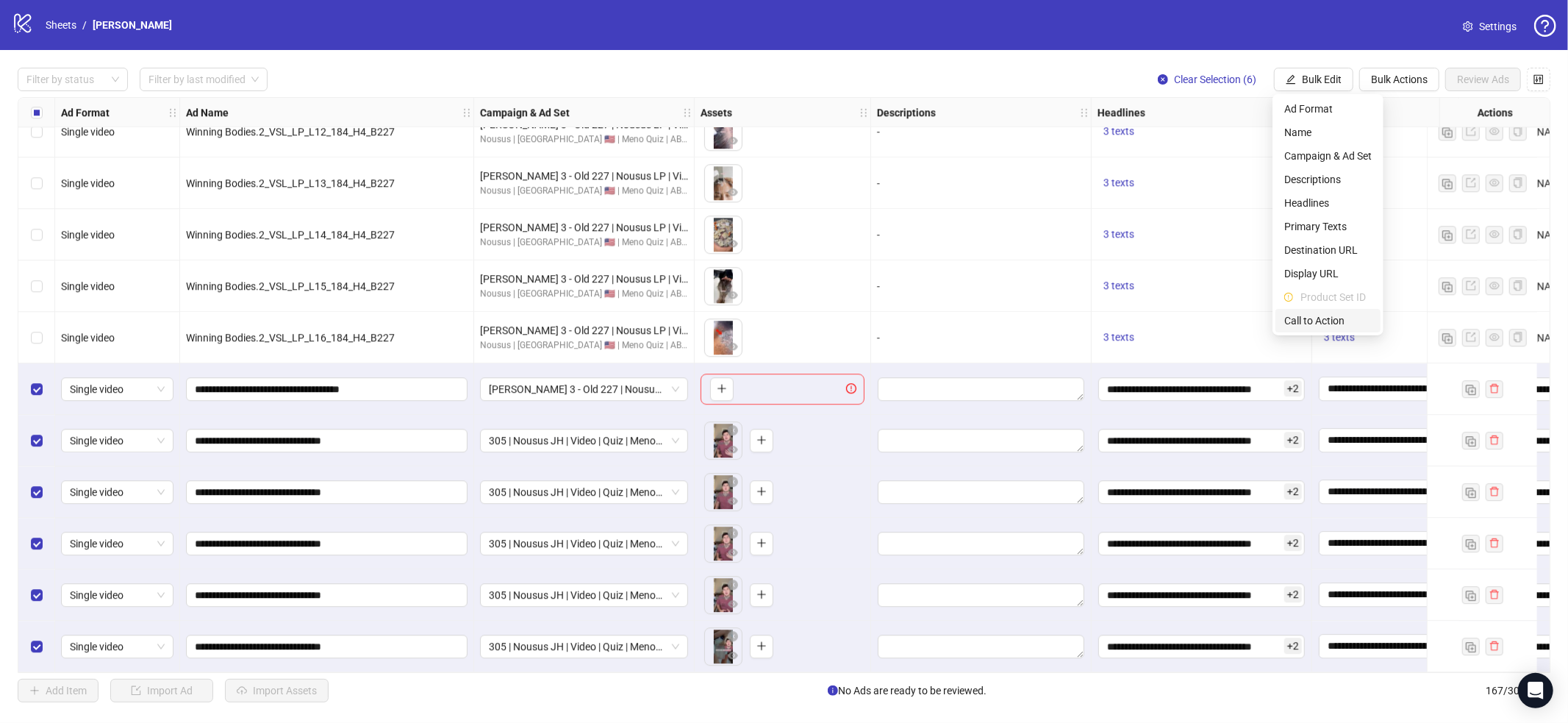
click at [1330, 323] on span "Call to Action" at bounding box center [1328, 320] width 88 height 16
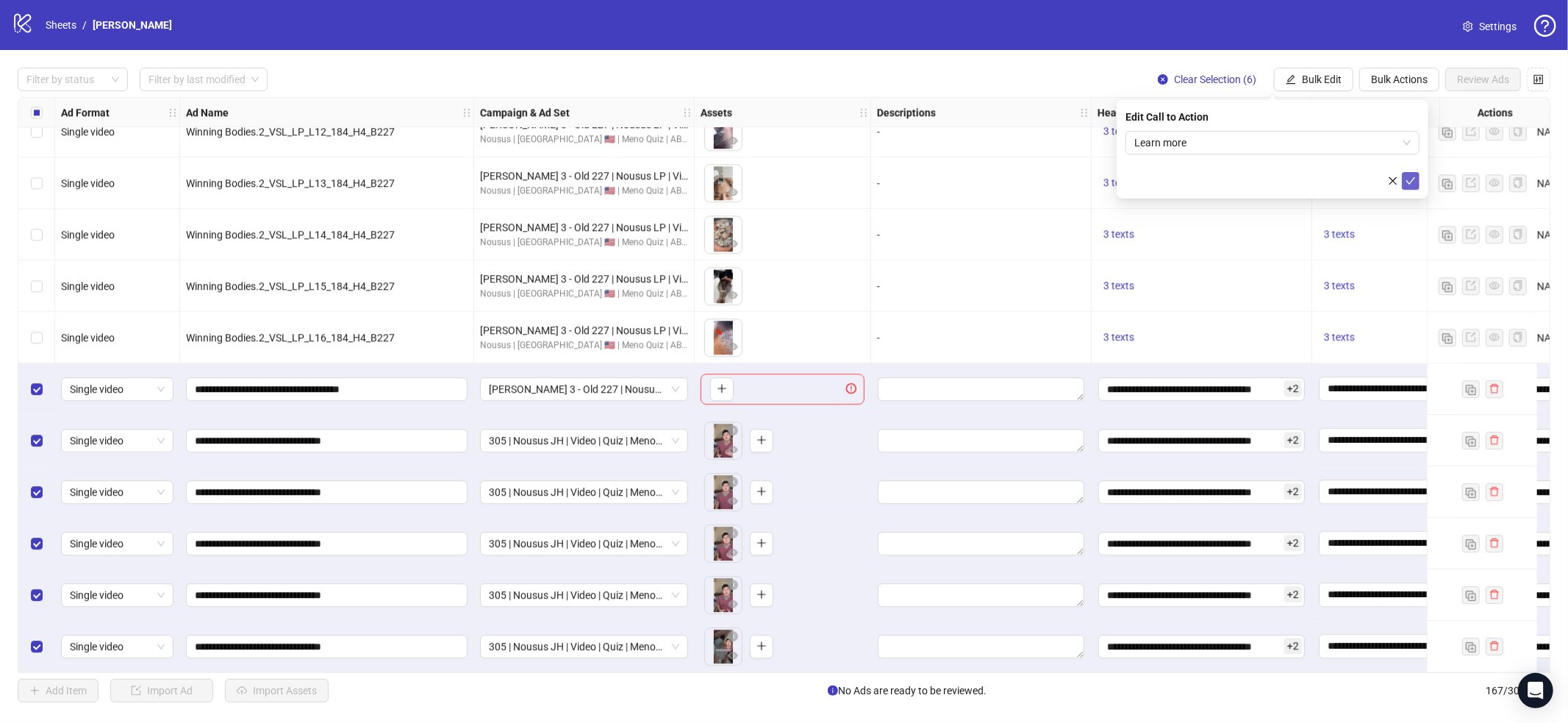
click at [1407, 180] on icon "check" at bounding box center [1410, 181] width 9 height 8
click at [1010, 683] on button "Select All" at bounding box center [997, 690] width 64 height 24
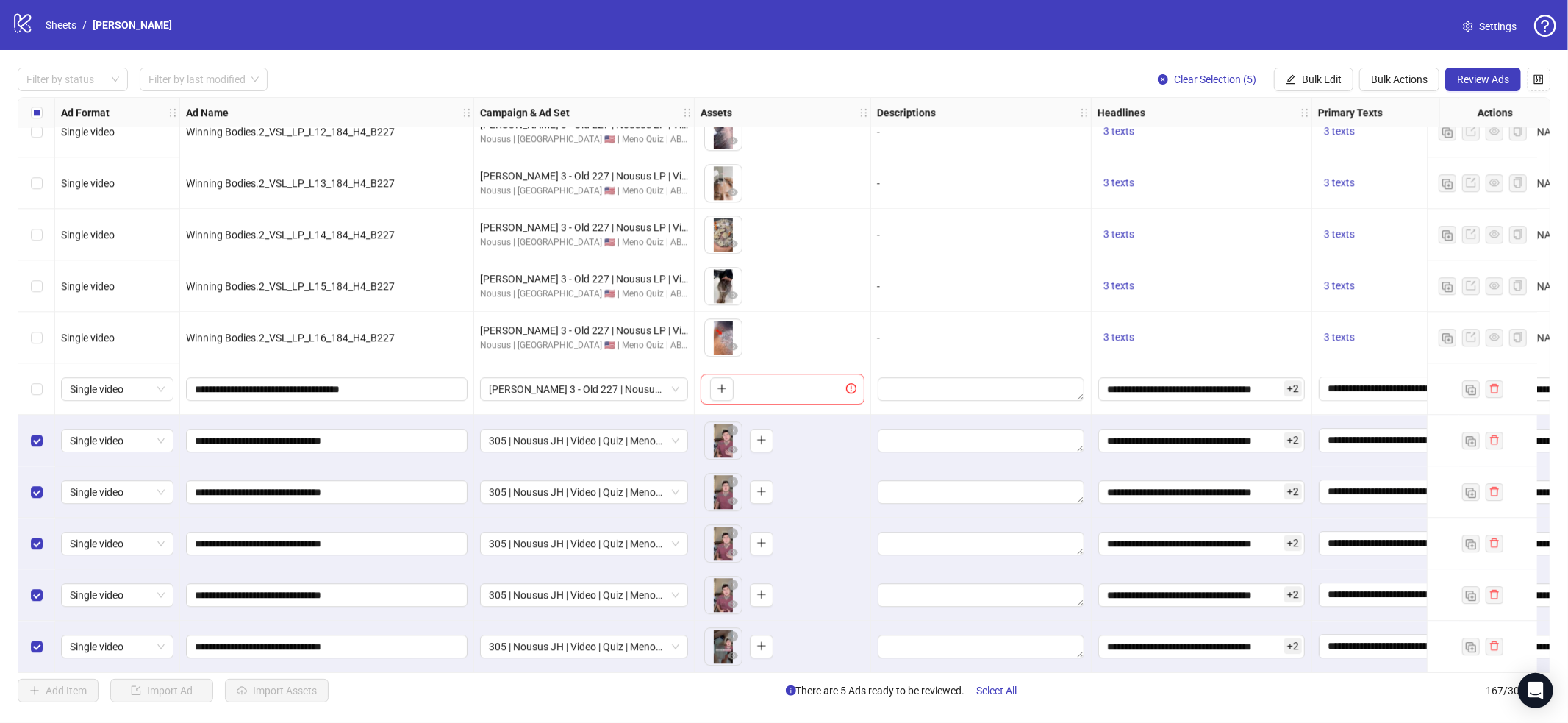
click at [1489, 58] on div "Filter by status Filter by last modified Clear Selection (5) Bulk Edit Bulk Act…" at bounding box center [784, 385] width 1568 height 670
click at [1483, 79] on span "Review Ads" at bounding box center [1483, 79] width 52 height 12
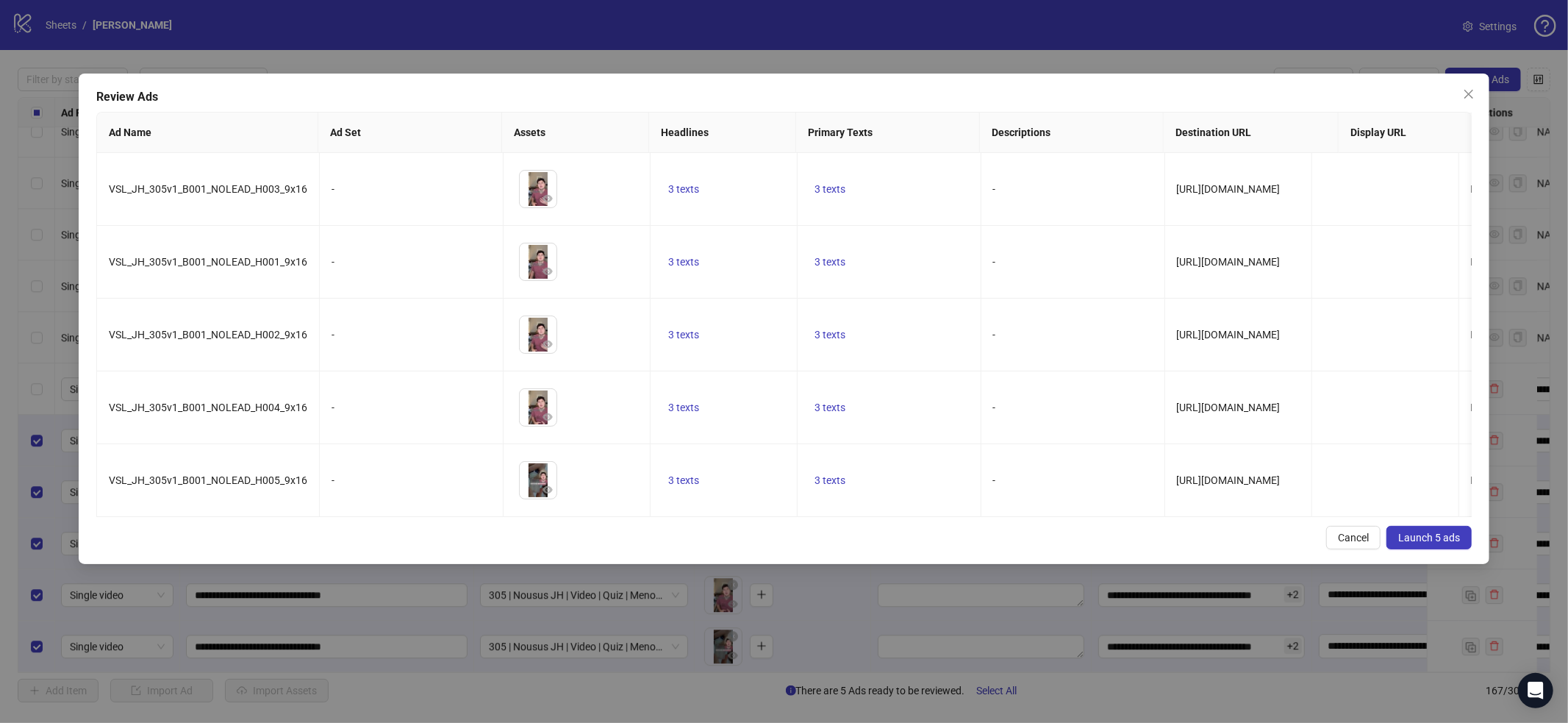
click at [1414, 549] on button "Launch 5 ads" at bounding box center [1428, 537] width 85 height 24
